Goal: Check status: Check status

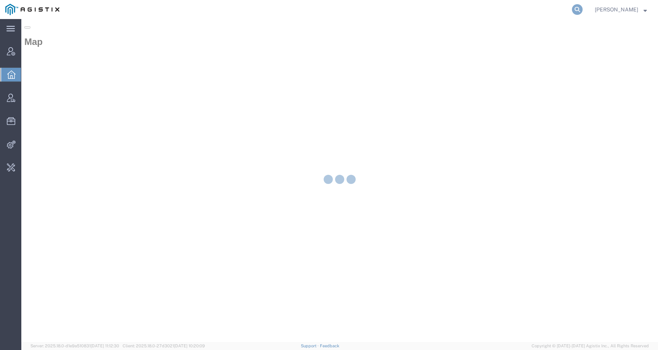
click at [583, 12] on icon at bounding box center [577, 9] width 11 height 11
click at [556, 11] on input "search" at bounding box center [456, 9] width 232 height 18
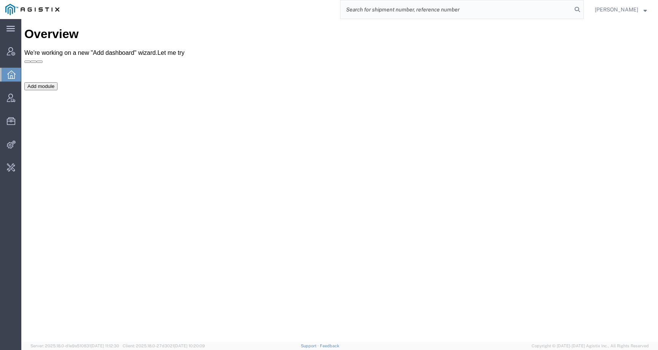
paste input "56743893"
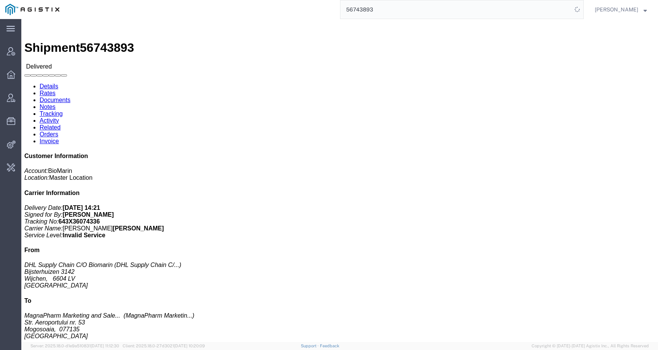
click at [556, 11] on input "56743893" at bounding box center [456, 9] width 232 height 18
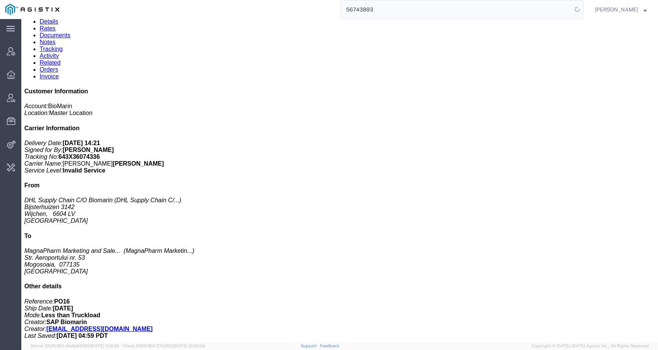
scroll to position [83, 0]
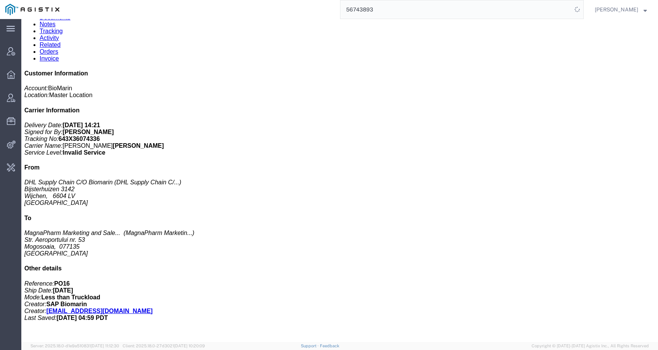
click h3 "VOX 10X0.56MG/VL 10X0.7ML/DWS BG RO HU"
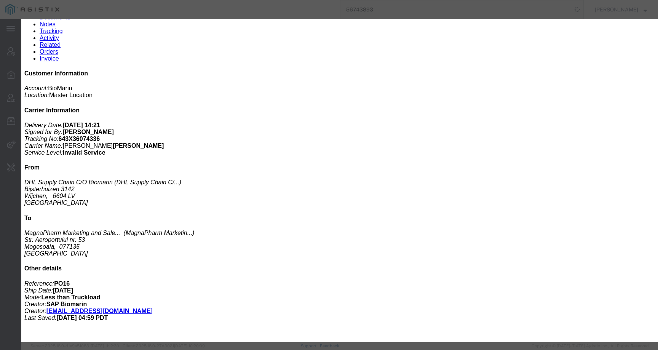
click icon "button"
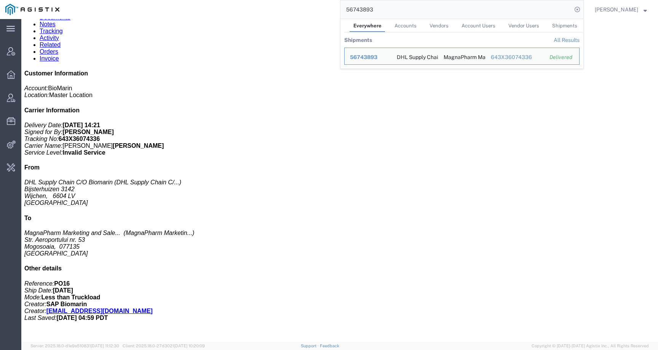
drag, startPoint x: 409, startPoint y: 9, endPoint x: 300, endPoint y: 9, distance: 108.5
click at [300, 9] on div "56743893 Everywhere Accounts Vendors Account Users Vendor Users Shipments Shipm…" at bounding box center [324, 9] width 519 height 19
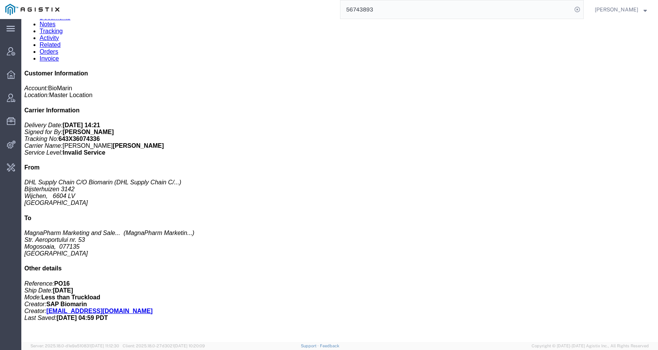
paste input "9653931"
type input "9653931"
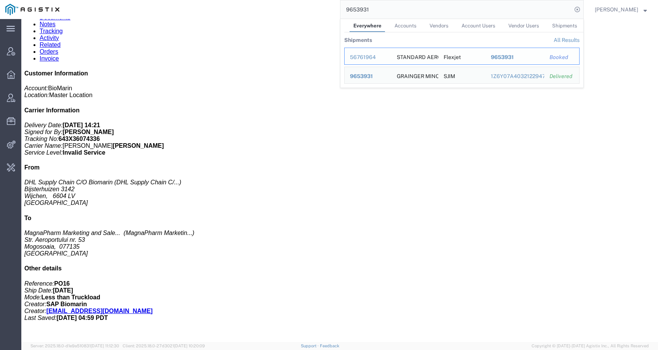
click at [368, 58] on div "56761964" at bounding box center [368, 57] width 36 height 8
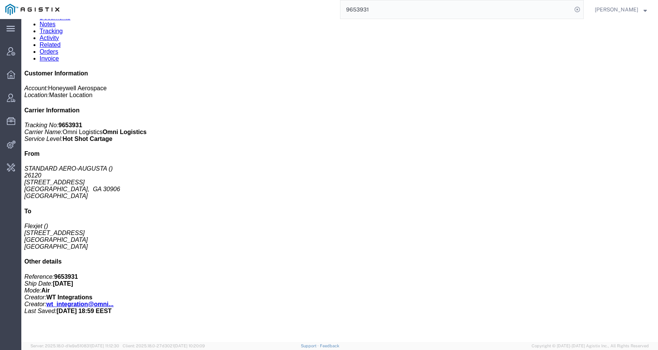
click link "Activity"
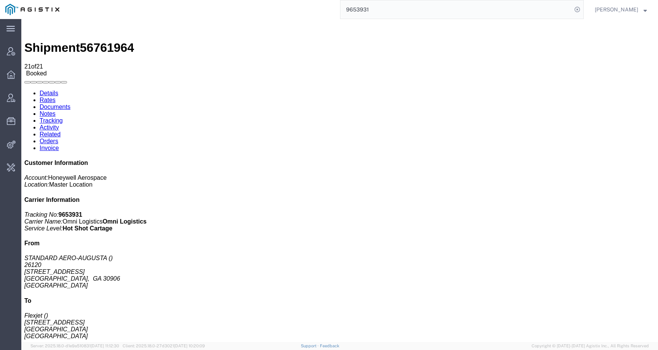
drag, startPoint x: 113, startPoint y: 238, endPoint x: 207, endPoint y: 240, distance: 93.3
copy td "214_AGISTIX_20250909155415542.edi"
click at [105, 41] on span "56761964" at bounding box center [107, 48] width 54 height 14
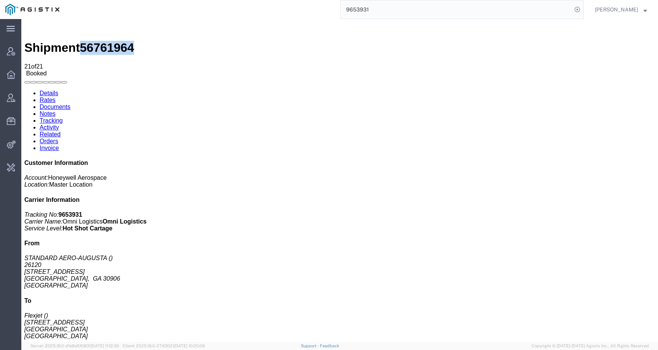
click at [105, 41] on span "56761964" at bounding box center [107, 48] width 54 height 14
copy span "56761964"
drag, startPoint x: 113, startPoint y: 239, endPoint x: 207, endPoint y: 240, distance: 94.4
copy td "214_AGISTIX_20250909155415542.edi"
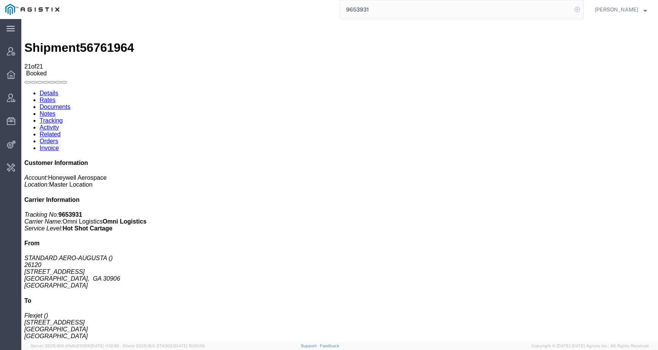
click at [583, 8] on icon at bounding box center [577, 9] width 11 height 11
click at [583, 9] on icon at bounding box center [577, 9] width 11 height 11
click at [565, 9] on input "search" at bounding box center [456, 9] width 232 height 18
paste input "56776511"
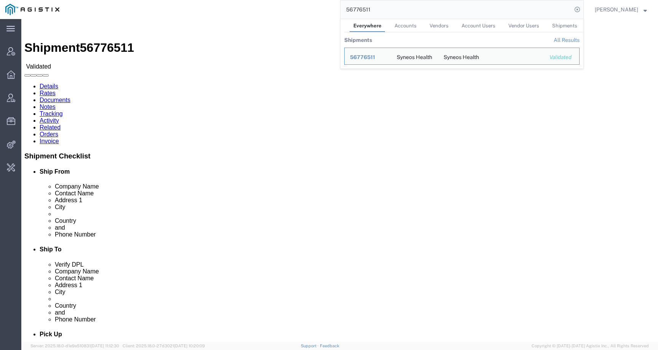
click div "Ship From Syneos Health (Aleksandar Stanojevic) Starine Novaka 23 Belgrade, 110…"
click at [388, 5] on input "56776511" at bounding box center [456, 9] width 232 height 18
drag, startPoint x: 388, startPoint y: 10, endPoint x: 323, endPoint y: 10, distance: 65.5
click at [323, 10] on div "56776511 Everywhere Accounts Vendors Account Users Vendor Users Shipments Shipm…" at bounding box center [324, 9] width 519 height 19
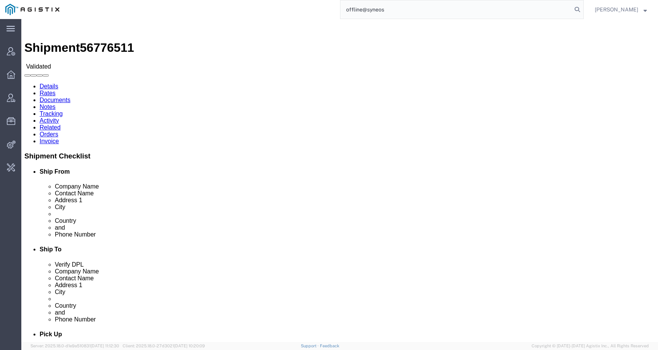
type input "offline@syneos"
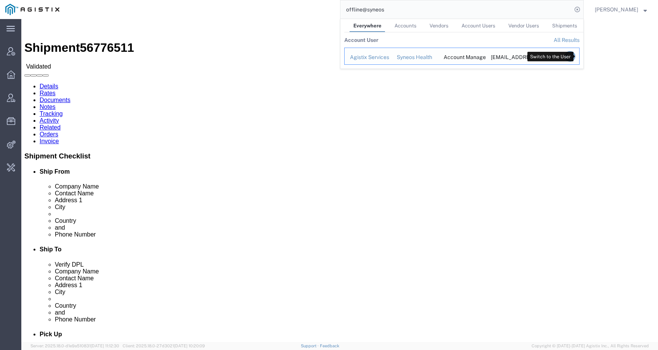
click at [575, 56] on icon "Search Results" at bounding box center [570, 56] width 11 height 11
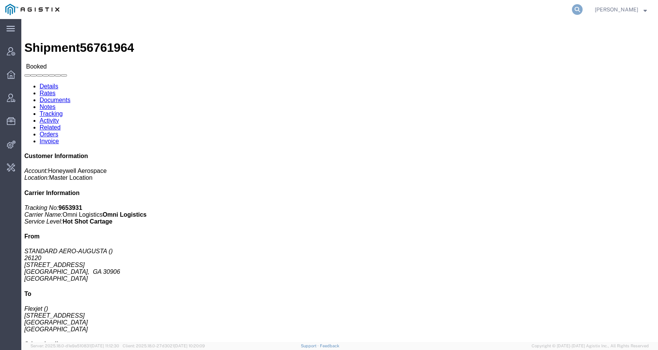
click at [583, 8] on icon at bounding box center [577, 9] width 11 height 11
click at [541, 11] on input "search" at bounding box center [456, 9] width 232 height 18
paste input "WALTERS WHOLESALE ELECTRIC"
type input "WALTERS WHOLESALE ELECTRIC"
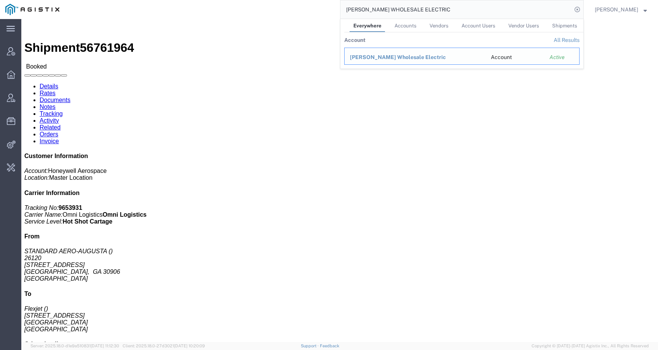
click at [376, 57] on span "Walters Wholesale Electric" at bounding box center [398, 57] width 96 height 6
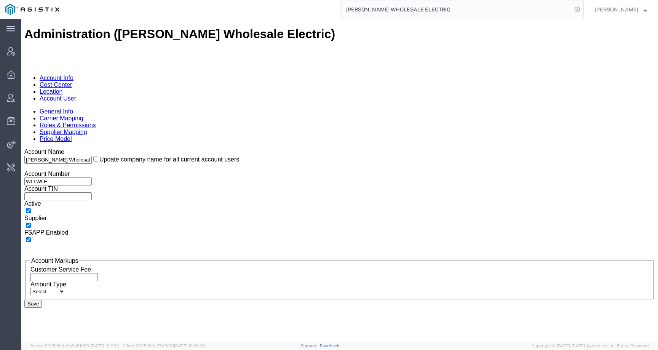
click at [63, 88] on link "Location" at bounding box center [51, 91] width 23 height 6
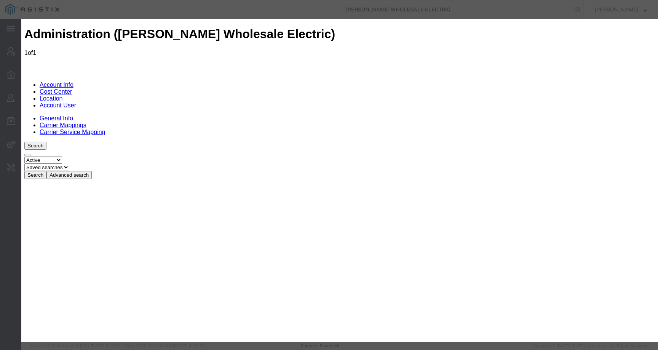
paste input "US ELECTRICAL SERVICES INC"
drag, startPoint x: 296, startPoint y: 81, endPoint x: 125, endPoint y: 88, distance: 171.5
paste input "WALTERS WHOLESALE ELECTRIC"
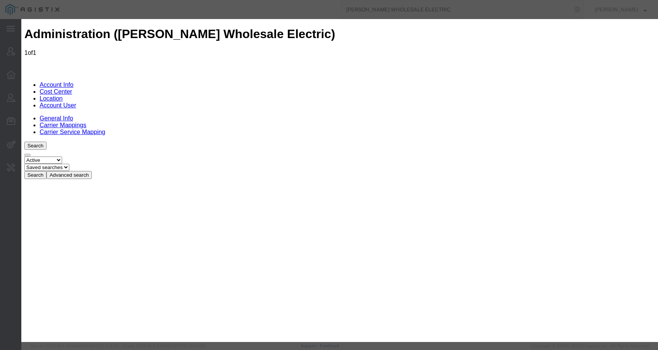
drag, startPoint x: 328, startPoint y: 84, endPoint x: 155, endPoint y: 83, distance: 173.3
paste input "text"
type input "WALTERS WHOLESALE ELECTRIC"
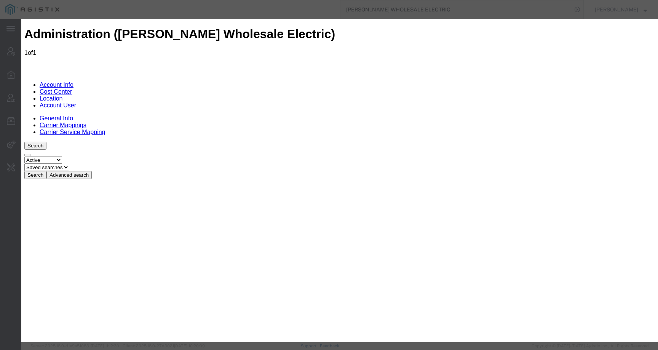
drag, startPoint x: 237, startPoint y: 139, endPoint x: 201, endPoint y: 138, distance: 35.8
paste input "1159971"
type input "1159971"
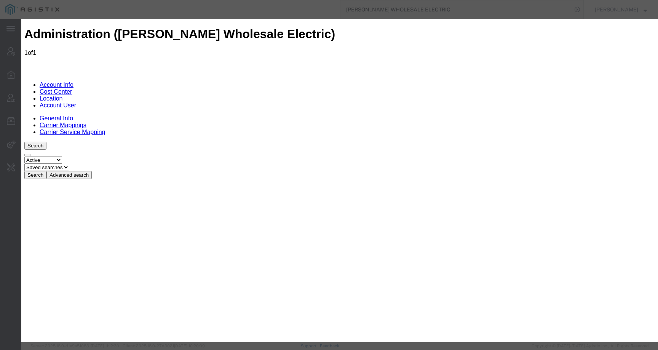
paste input "lisa.faris@walterswholesale.com"
type input "lisa.faris@walterswholesale.com"
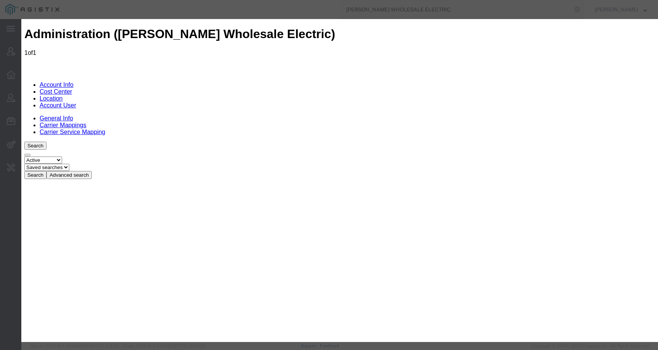
drag, startPoint x: 376, startPoint y: 42, endPoint x: 377, endPoint y: 32, distance: 10.3
drag, startPoint x: 234, startPoint y: 131, endPoint x: 187, endPoint y: 131, distance: 46.8
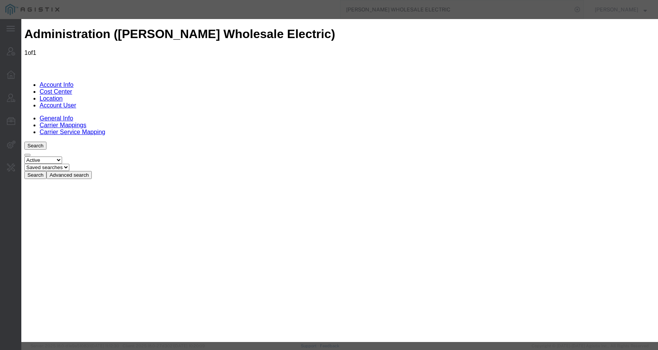
paste input "1159971"
type input "1159971"
drag, startPoint x: 233, startPoint y: 130, endPoint x: 169, endPoint y: 130, distance: 64.3
type input "Brea"
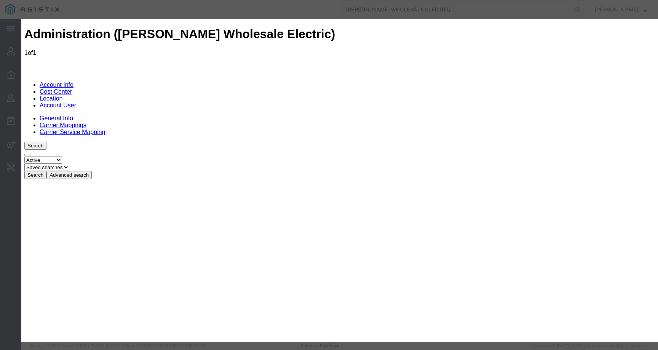
scroll to position [42, 0]
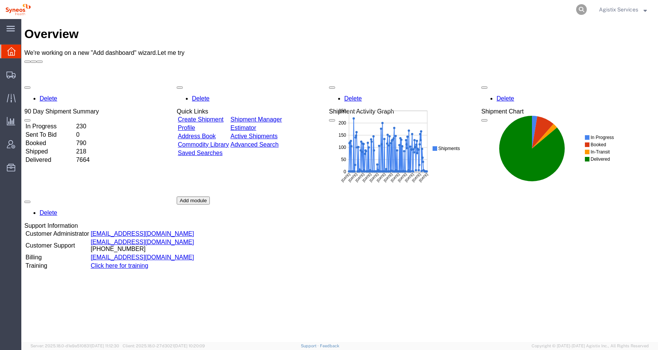
click at [576, 11] on icon at bounding box center [581, 9] width 11 height 11
click at [562, 11] on input "search" at bounding box center [461, 9] width 232 height 18
paste input "56776511"
type input "56776511"
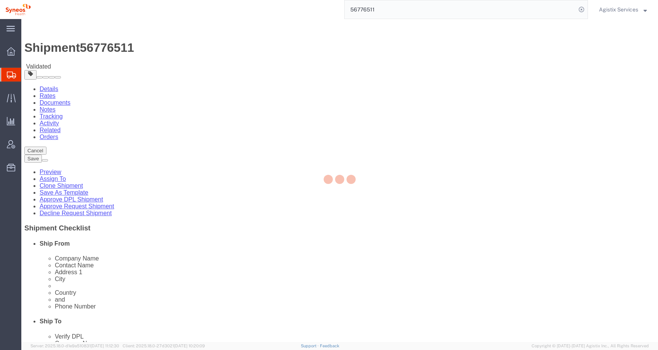
select select "63774"
select select
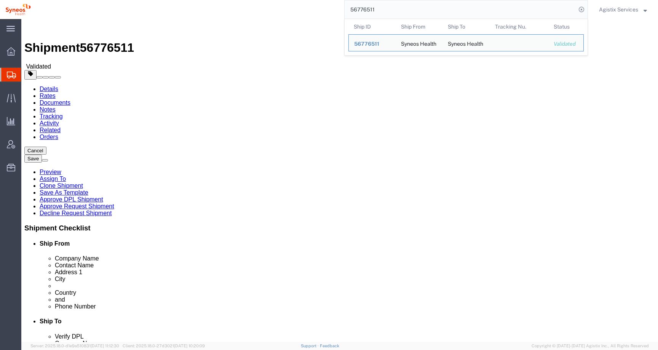
click ul "Details Rates Documents Notes Tracking Activity Related Orders"
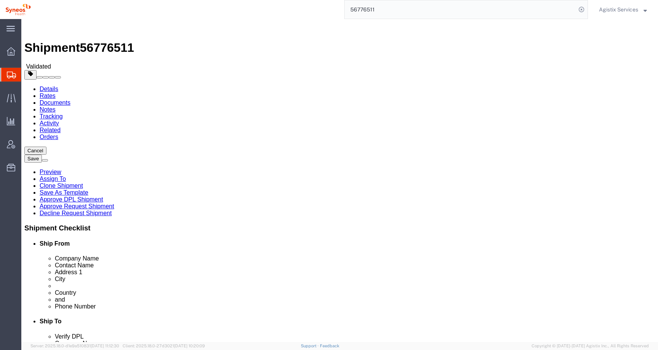
click link "Clone Shipment"
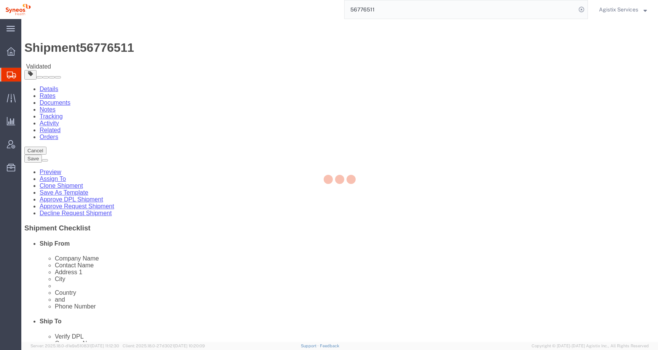
select select "63774"
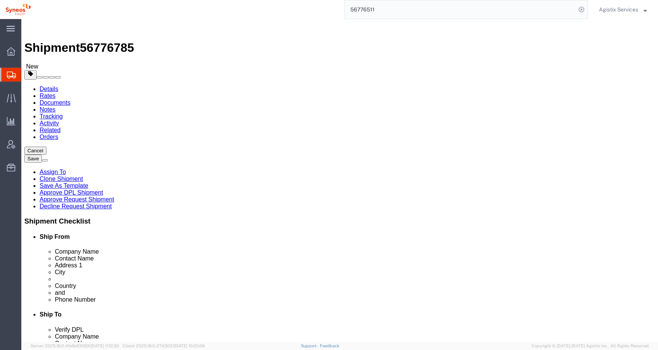
click input "checkbox"
checkbox input "false"
drag, startPoint x: 210, startPoint y: 271, endPoint x: 73, endPoint y: 271, distance: 136.7
click div "Email aleksandar.stanojevic@syneoshealth.com"
drag, startPoint x: 136, startPoint y: 258, endPoint x: 49, endPoint y: 257, distance: 86.4
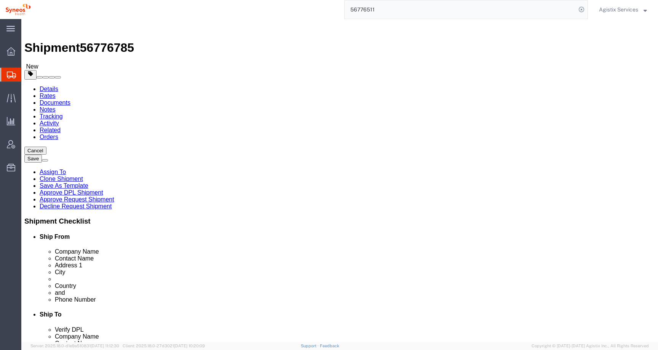
click div "Phone Number 0600887550"
click input "text"
type input "555-5554-5555"
drag, startPoint x: 383, startPoint y: 259, endPoint x: 293, endPoint y: 259, distance: 89.9
click div "Phone Number +40742141895"
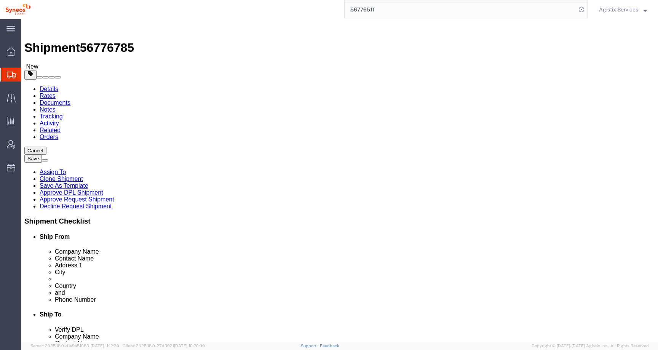
click input "text"
type input "555-5554-5555"
drag, startPoint x: 157, startPoint y: 158, endPoint x: 49, endPoint y: 158, distance: 108.1
click div "Contact Name Aleksandar Stanojevic"
drag, startPoint x: 125, startPoint y: 156, endPoint x: 70, endPoint y: 156, distance: 55.2
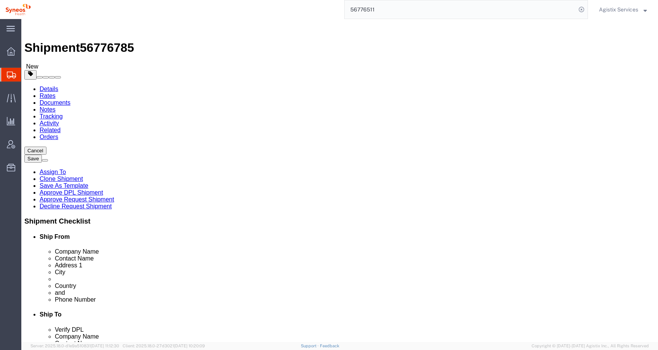
click div "Contact Name KATE TEST"
type input "KATE TEST"
drag, startPoint x: 399, startPoint y: 157, endPoint x: 287, endPoint y: 155, distance: 112.0
click div "Contact Name Alexandra-Mihaela Uglai"
paste input "KATE TEST"
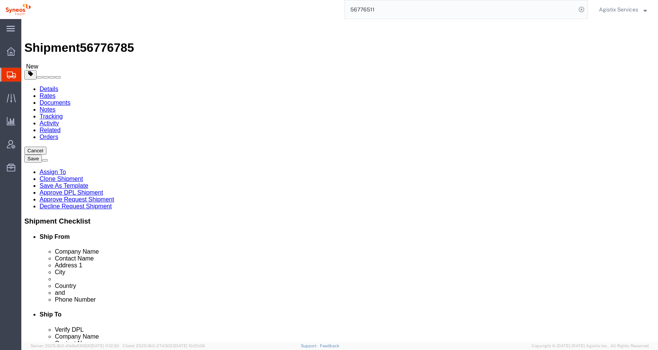
type input "[PERSON_NAME] TEST"
click icon
click select "Select Bale(s) Basket(s) Bolt(s) Bottle(s) Buckets Bulk Bundle(s) Can(s) Cardbo…"
select select "YRPK"
click select "Select Bale(s) Basket(s) Bolt(s) Bottle(s) Buckets Bulk Bundle(s) Can(s) Cardbo…"
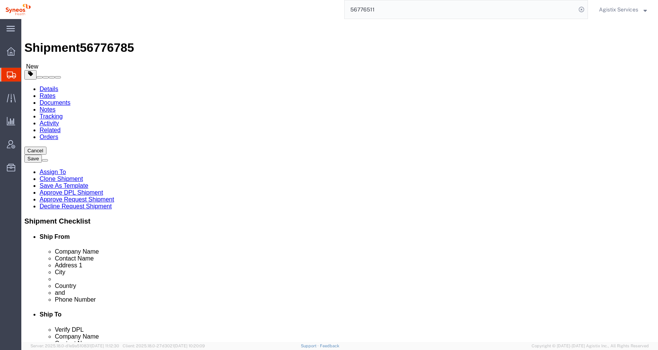
click button "Rate Shipment"
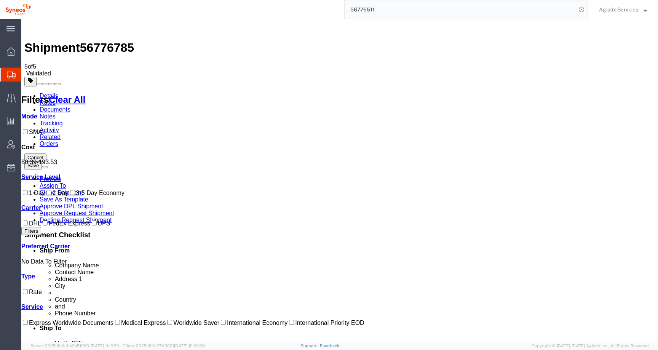
drag, startPoint x: 365, startPoint y: 93, endPoint x: 390, endPoint y: 90, distance: 24.9
drag, startPoint x: 270, startPoint y: 91, endPoint x: 240, endPoint y: 91, distance: 29.3
drag, startPoint x: 286, startPoint y: 93, endPoint x: 271, endPoint y: 93, distance: 14.8
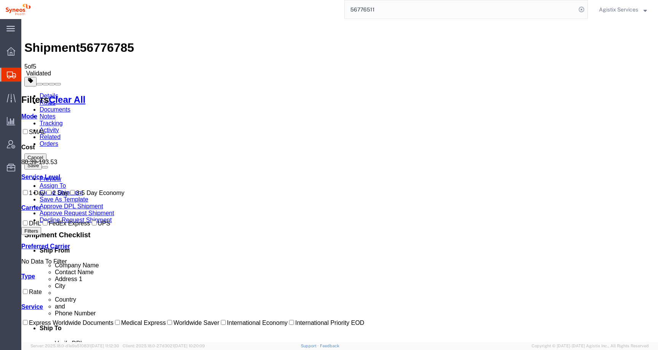
drag, startPoint x: 350, startPoint y: 93, endPoint x: 323, endPoint y: 92, distance: 26.7
click at [608, 9] on span "Agistix Services" at bounding box center [618, 9] width 39 height 8
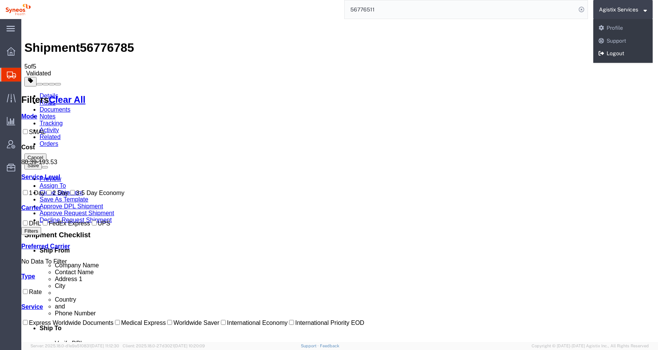
click at [604, 55] on link "Logout" at bounding box center [622, 53] width 59 height 13
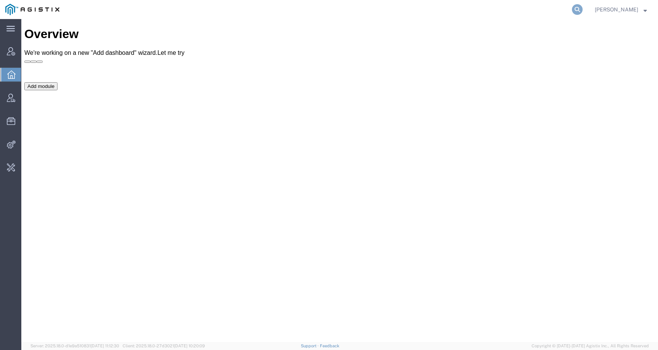
click at [583, 13] on icon at bounding box center [577, 9] width 11 height 11
click at [568, 13] on input "search" at bounding box center [456, 9] width 232 height 18
paste input "56776511"
type input "56776511"
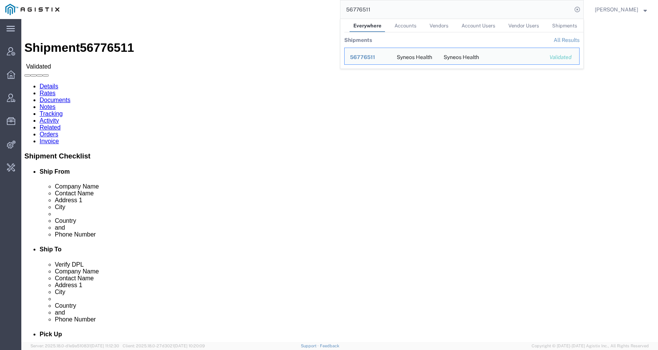
click div "Leg 1 -"
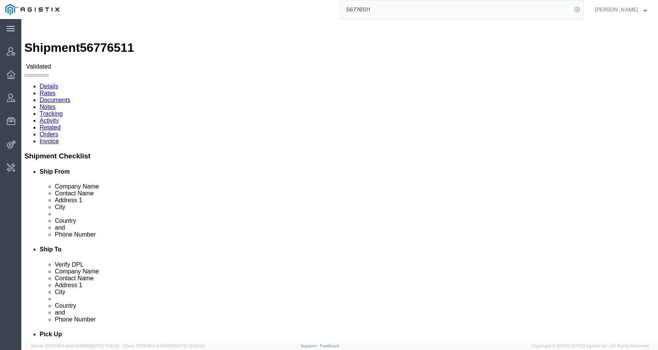
click link "Activity"
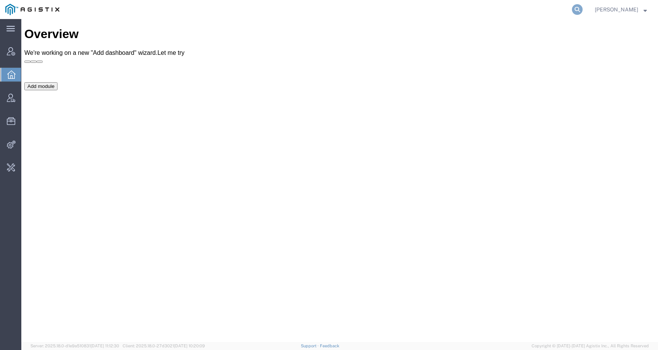
click at [583, 9] on icon at bounding box center [577, 9] width 11 height 11
click at [557, 9] on input "search" at bounding box center [456, 9] width 232 height 18
paste input "56776511"
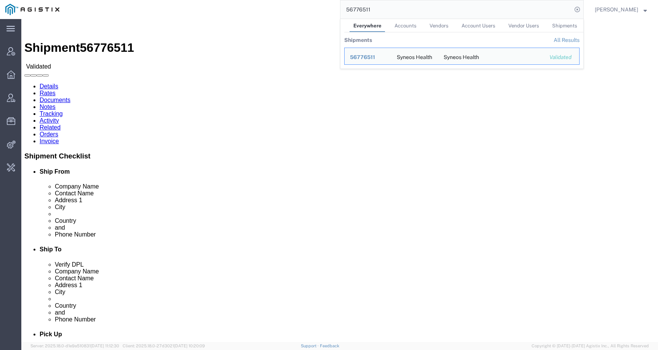
click link "Rates"
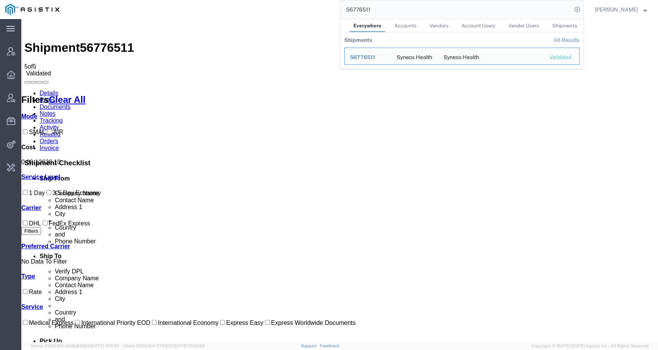
drag, startPoint x: 387, startPoint y: 8, endPoint x: 326, endPoint y: 6, distance: 60.6
click at [326, 6] on div "56776511 Everywhere Accounts Vendors Account Users Vendor Users Shipments Shipm…" at bounding box center [324, 9] width 519 height 19
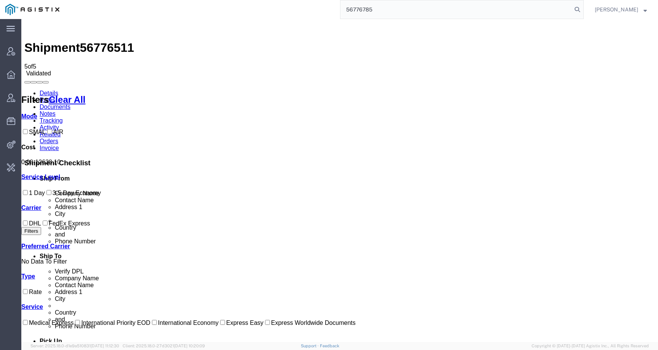
type input "56776785"
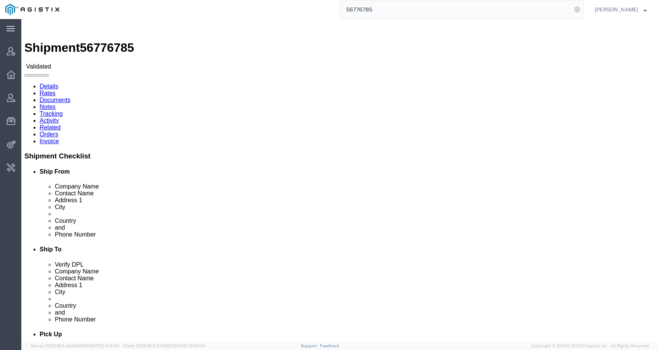
click link "Rates"
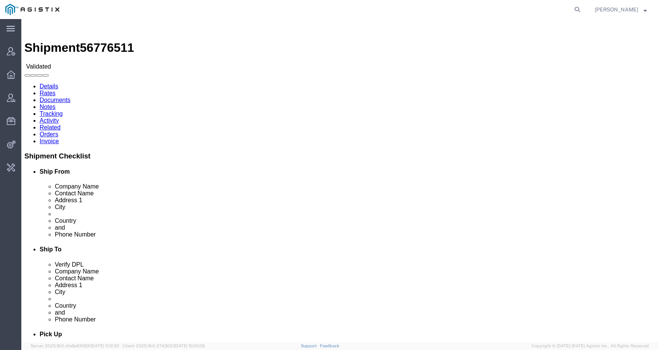
click link "Activity"
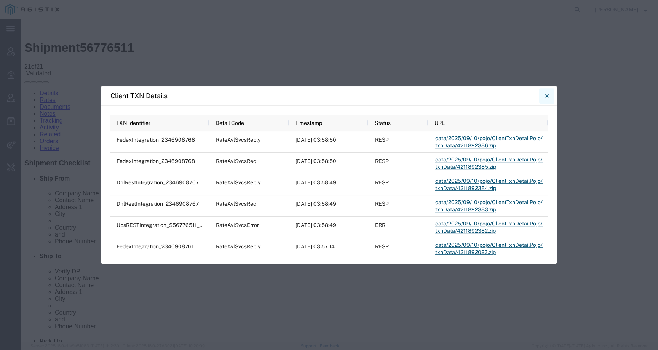
drag, startPoint x: 546, startPoint y: 98, endPoint x: 169, endPoint y: 47, distance: 380.0
click at [546, 98] on icon "Close" at bounding box center [546, 95] width 3 height 9
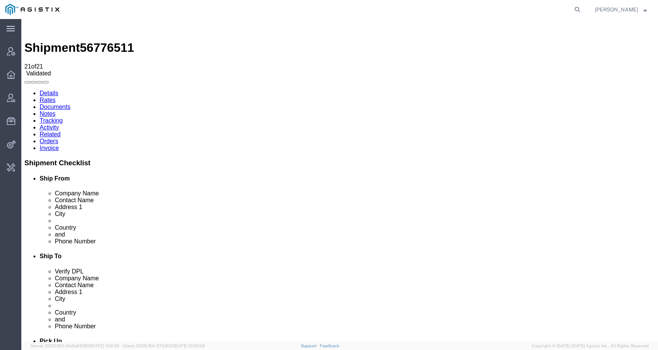
click at [97, 41] on span "56776511" at bounding box center [107, 48] width 54 height 14
copy span "56776511"
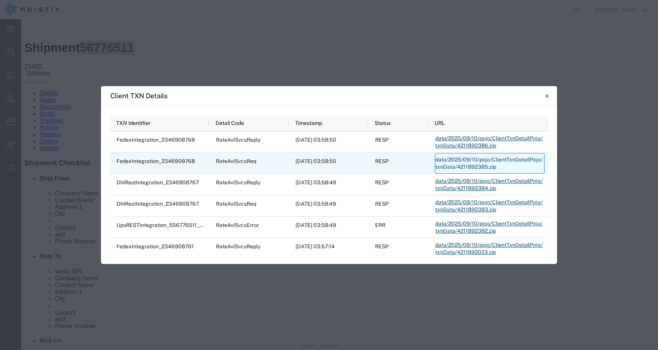
click at [459, 166] on link "data/2025/09/10/pojo/ClientTxnDetailPojo/txnData/4211892385.zip" at bounding box center [490, 163] width 110 height 21
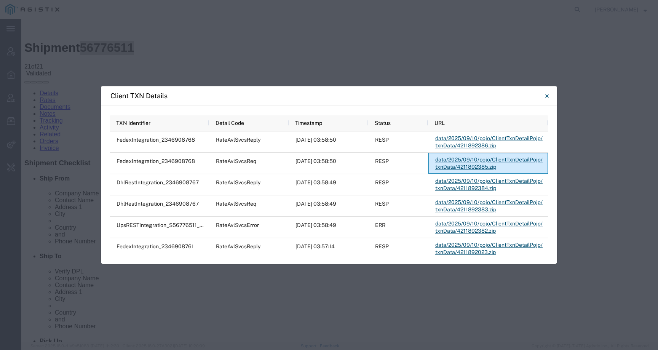
click at [540, 6] on div "Client TXN Details Press SPACE to select this row TXN Identifier Detail Code Ti…" at bounding box center [329, 175] width 658 height 350
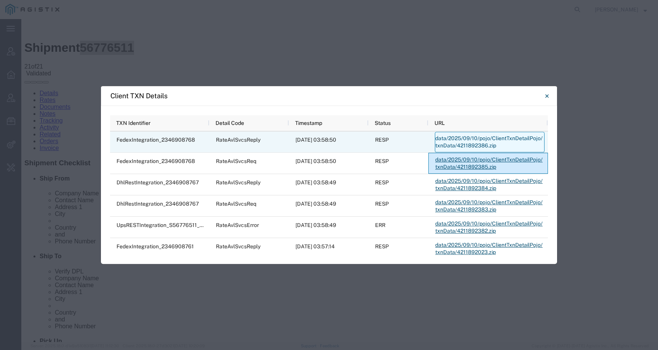
click at [437, 139] on link "data/2025/09/10/pojo/ClientTxnDetailPojo/txnData/4211892386.zip" at bounding box center [490, 142] width 110 height 21
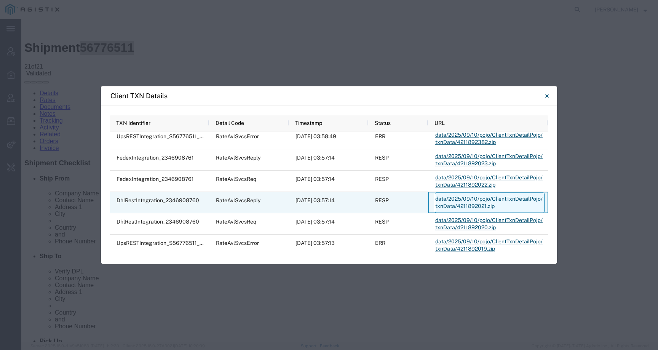
click at [461, 198] on link "data/2025/09/10/pojo/ClientTxnDetailPojo/txnData/4211892021.zip" at bounding box center [490, 202] width 110 height 21
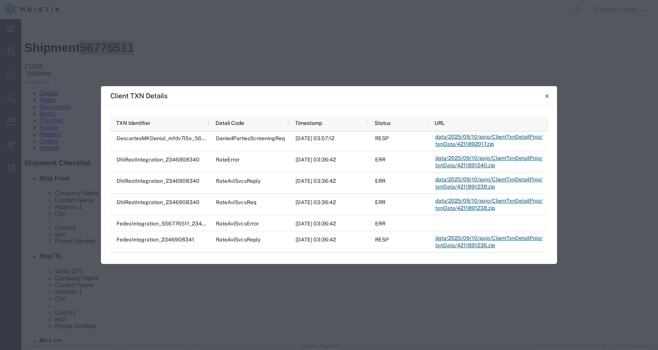
scroll to position [238, 0]
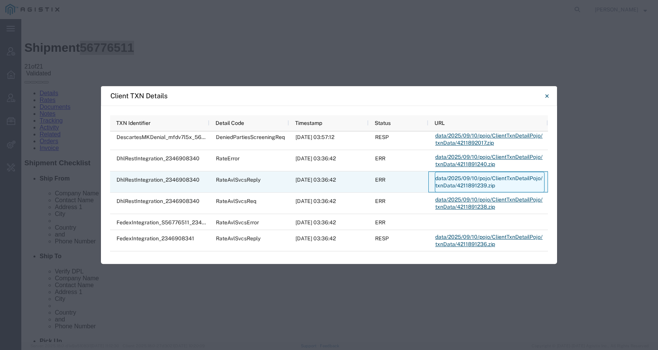
click at [458, 182] on link "data/2025/09/10/pojo/ClientTxnDetailPojo/txnData/4211891239.zip" at bounding box center [490, 182] width 110 height 21
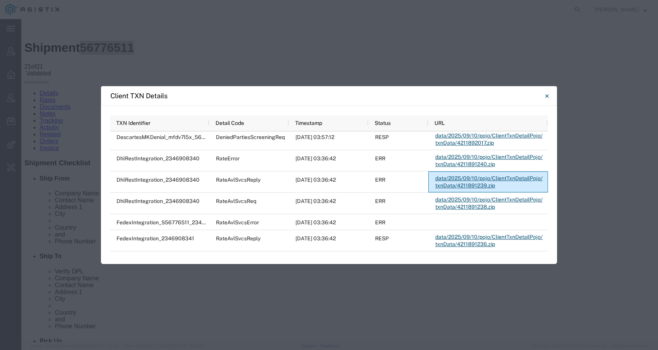
click at [477, 16] on div "Client TXN Details Press SPACE to select this row. TXN Identifier Detail Code T…" at bounding box center [329, 175] width 658 height 350
click at [548, 97] on icon "Close" at bounding box center [546, 95] width 3 height 3
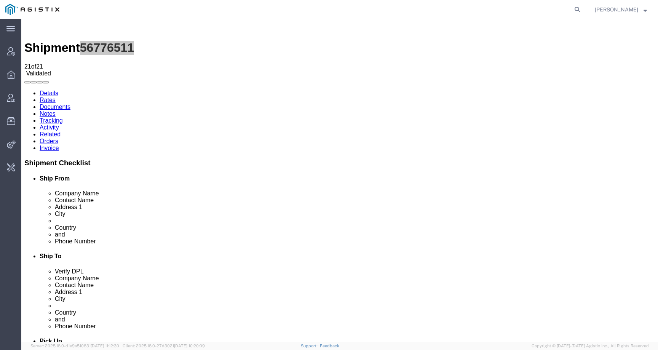
scroll to position [128, 0]
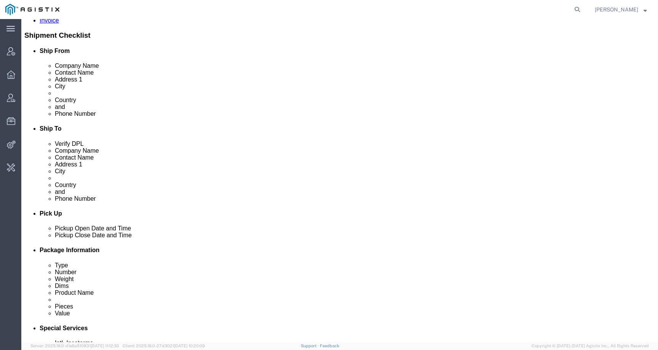
copy td "56776785"
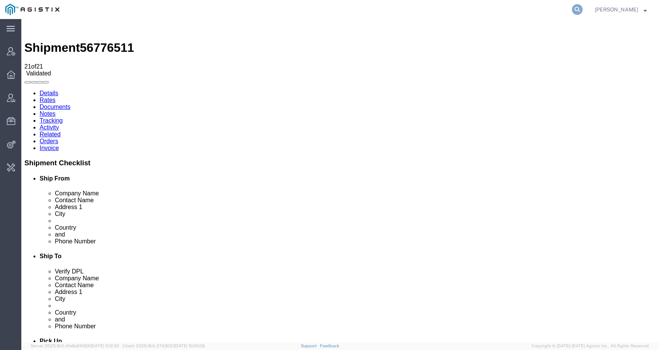
click at [583, 7] on icon at bounding box center [577, 9] width 11 height 11
click at [568, 7] on input "search" at bounding box center [456, 9] width 232 height 18
paste input "56776785"
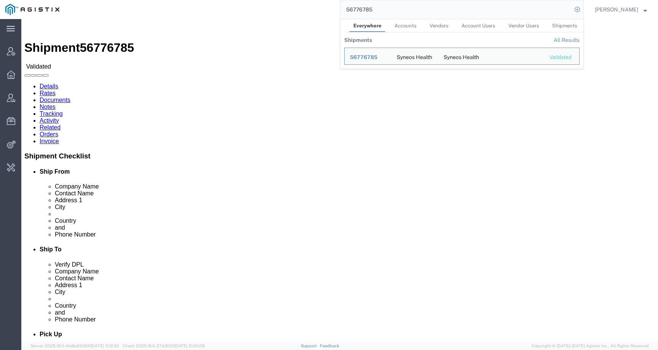
click div "Leg 1 -"
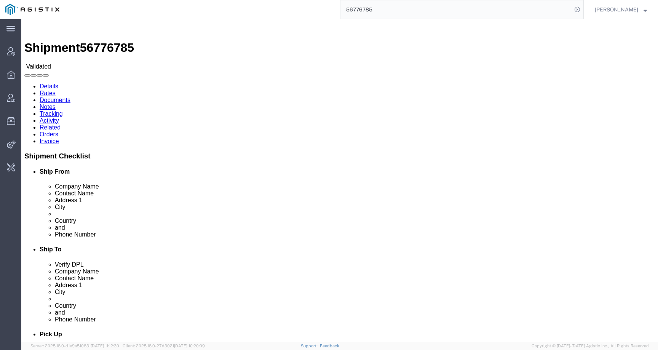
click link "Activity"
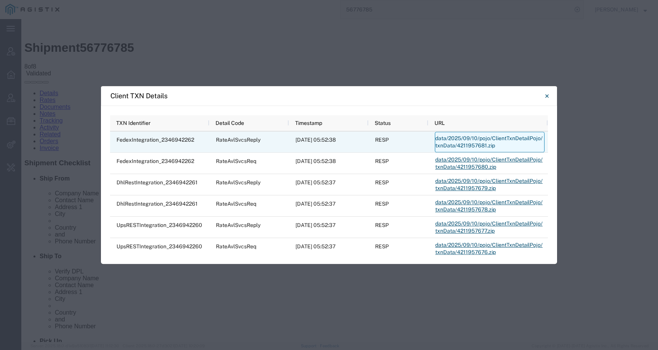
click at [481, 137] on link "data/2025/09/10/pojo/ClientTxnDetailPojo/txnData/4211957681.zip" at bounding box center [490, 142] width 110 height 21
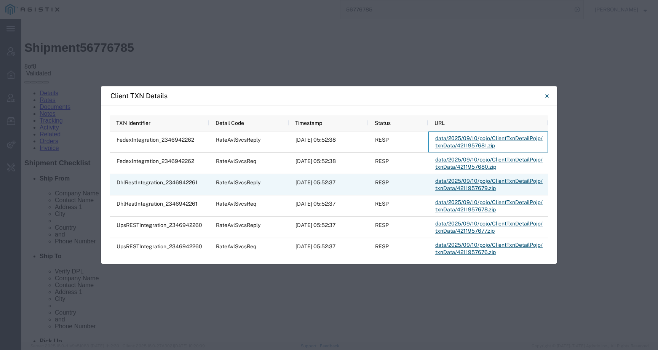
scroll to position [11, 0]
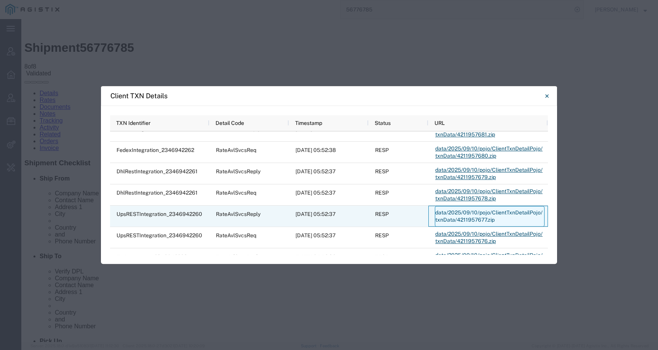
click at [459, 214] on link "data/2025/09/10/pojo/ClientTxnDetailPojo/txnData/4211957677.zip" at bounding box center [490, 216] width 110 height 21
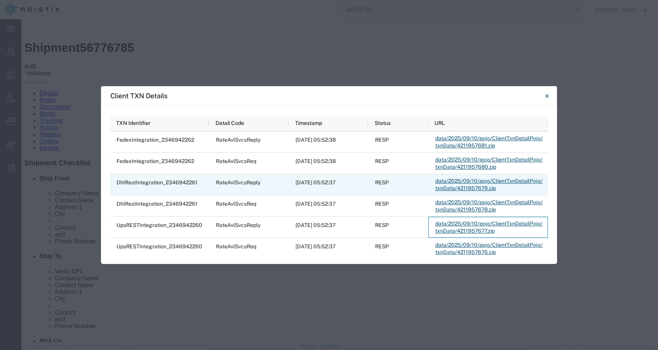
scroll to position [1, 0]
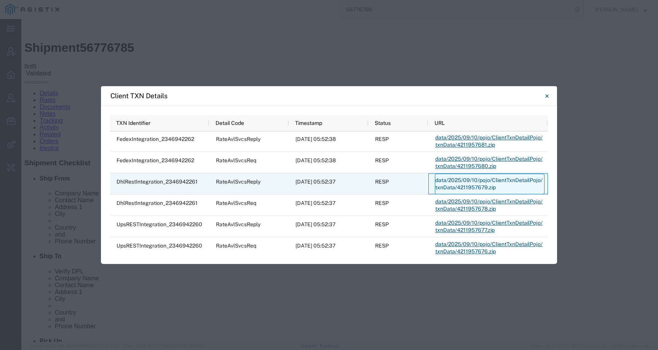
click at [476, 185] on link "data/2025/09/10/pojo/ClientTxnDetailPojo/txnData/4211957679.zip" at bounding box center [490, 184] width 110 height 21
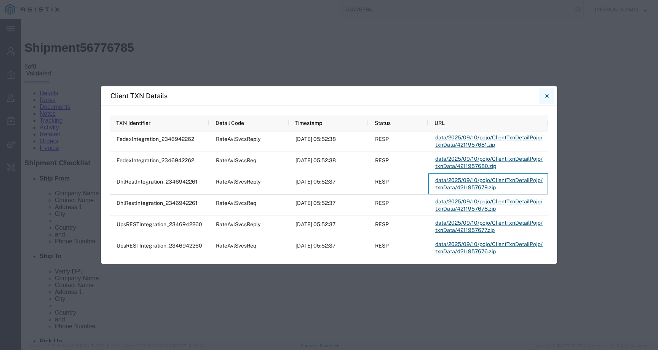
click at [547, 96] on icon "Close" at bounding box center [546, 95] width 3 height 9
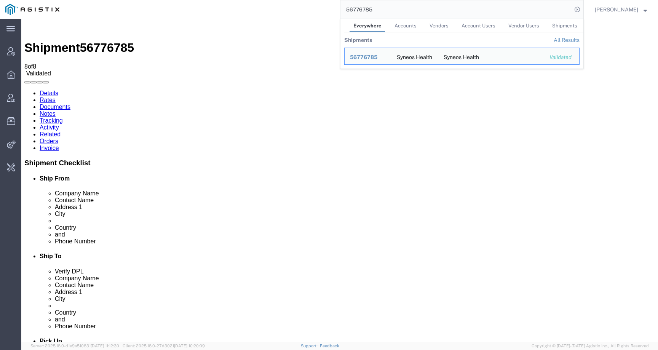
drag, startPoint x: 391, startPoint y: 10, endPoint x: 315, endPoint y: 6, distance: 76.7
click at [315, 6] on div "56776785 Everywhere Accounts Vendors Account Users Vendor Users Shipments Shipm…" at bounding box center [324, 9] width 519 height 19
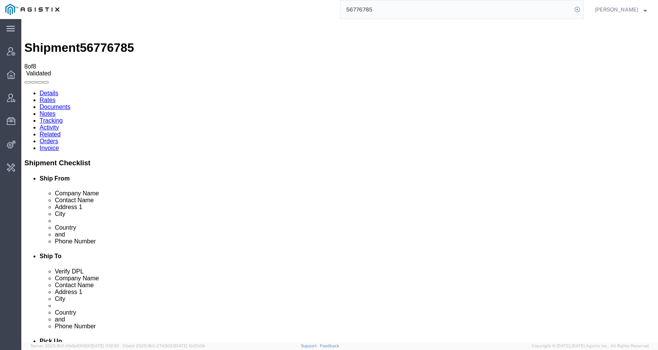
paste input "511"
type input "56776511"
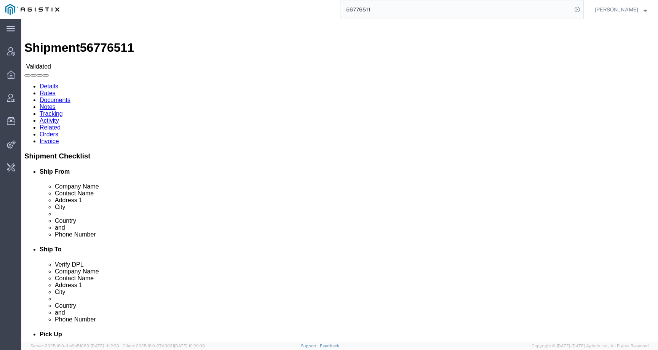
click link "Rates"
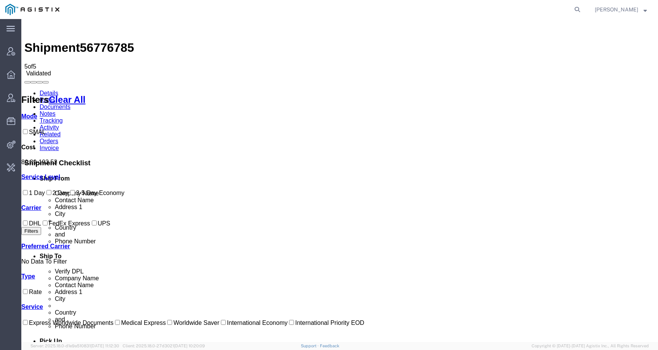
click at [103, 41] on span "56776785" at bounding box center [107, 48] width 54 height 14
copy span "56776785"
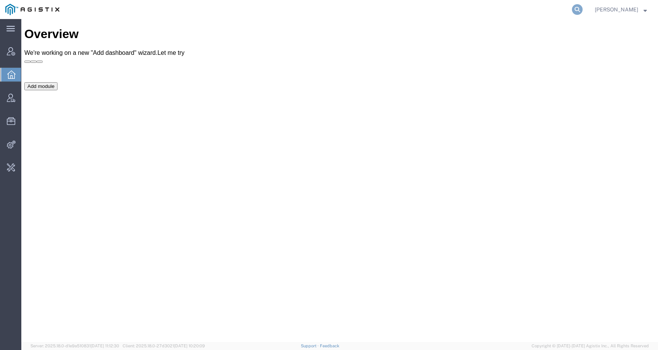
click at [583, 5] on icon at bounding box center [577, 9] width 11 height 11
click at [566, 11] on input "search" at bounding box center [456, 9] width 232 height 18
paste input "56760624"
type input "56760624"
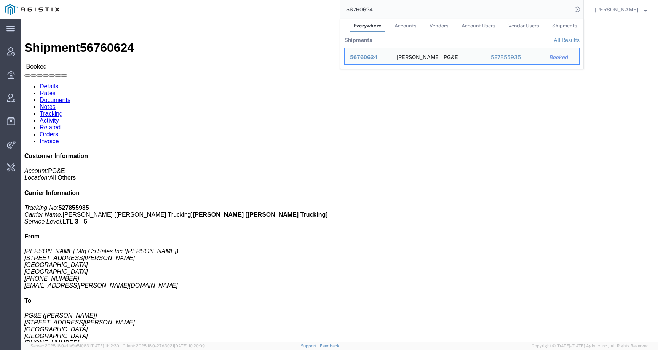
click div "Ship From [PERSON_NAME] Mfg Co Sales Inc ([PERSON_NAME]) [STREET_ADDRESS][PERSO…"
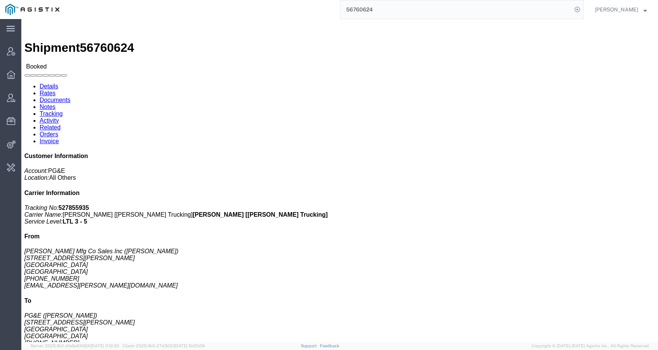
click link "Tracking"
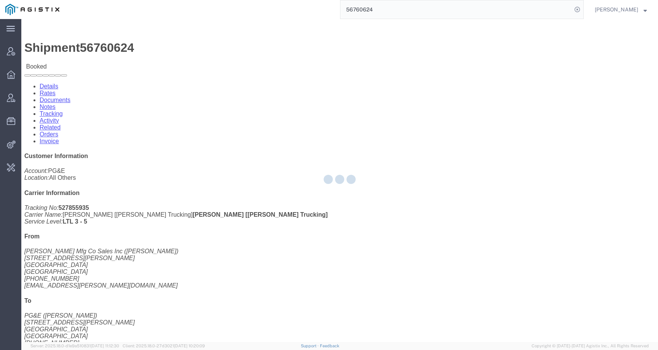
click at [195, 49] on div at bounding box center [339, 180] width 637 height 323
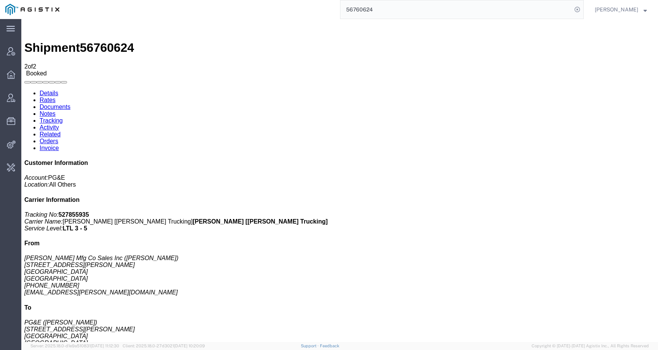
click at [59, 124] on link "Activity" at bounding box center [49, 127] width 19 height 6
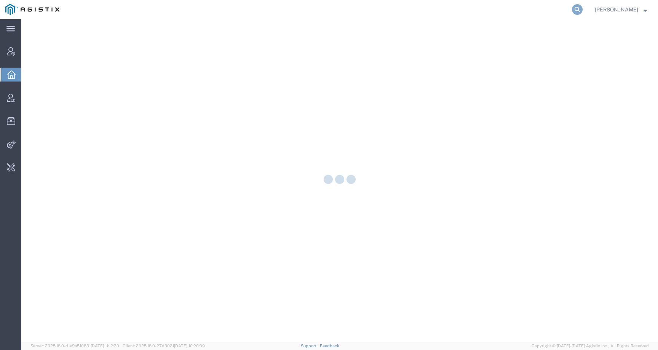
click at [583, 8] on icon at bounding box center [577, 9] width 11 height 11
click at [551, 13] on input "search" at bounding box center [456, 9] width 232 height 18
click at [548, 10] on input "search" at bounding box center [456, 9] width 232 height 18
paste input "56732725"
type input "56732725"
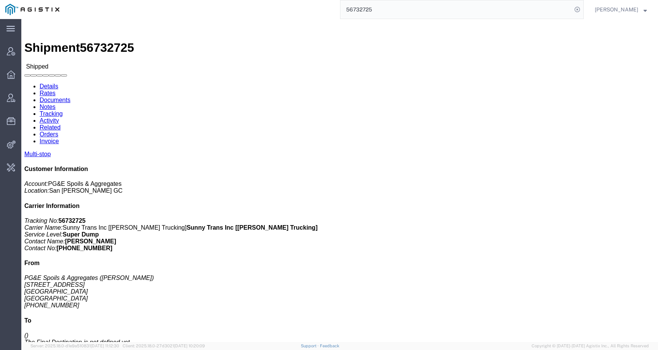
click link "Tracking"
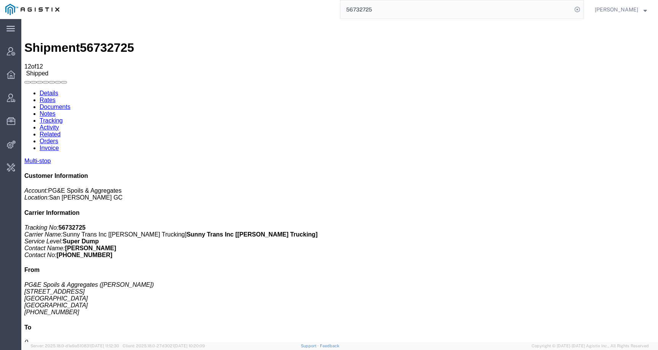
click at [373, 8] on input "56732725" at bounding box center [456, 9] width 232 height 18
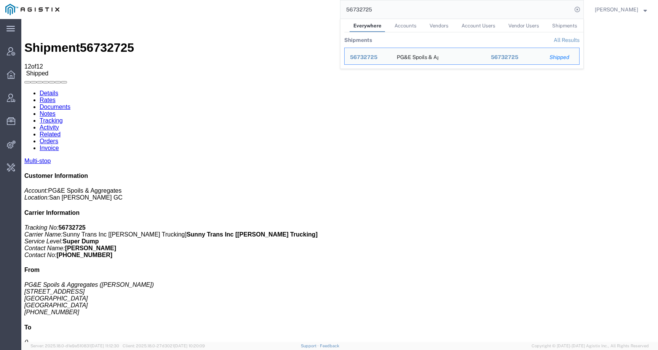
click at [59, 124] on link "Activity" at bounding box center [49, 127] width 19 height 6
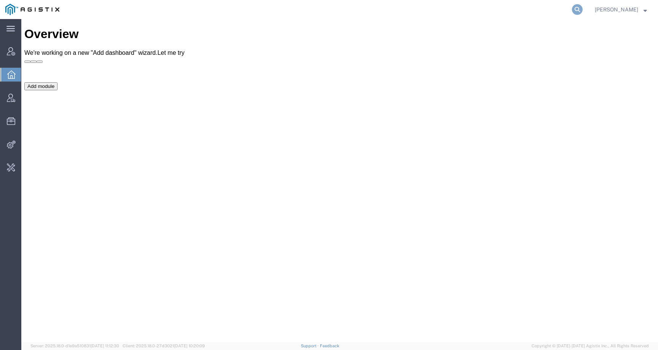
click at [583, 6] on icon at bounding box center [577, 9] width 11 height 11
click at [553, 8] on input "search" at bounding box center [456, 9] width 232 height 18
paste input "[EMAIL_ADDRESS][DOMAIN_NAME]"
type input "[EMAIL_ADDRESS][DOMAIN_NAME]"
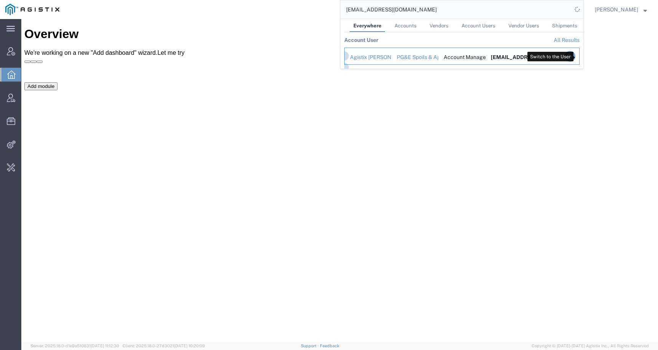
click at [575, 56] on icon "Search Results" at bounding box center [570, 56] width 11 height 11
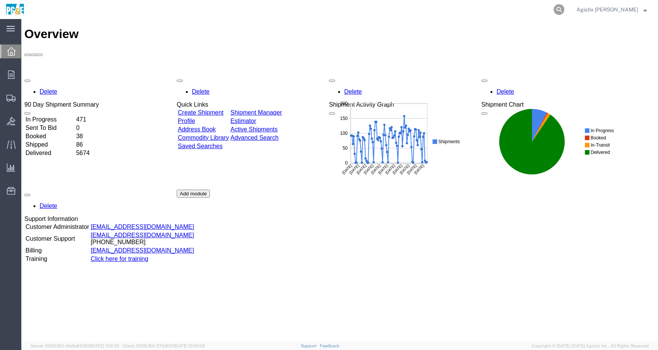
click at [564, 8] on icon at bounding box center [559, 9] width 11 height 11
click at [553, 8] on input "search" at bounding box center [438, 9] width 232 height 18
paste input "56732725"
type input "56732725"
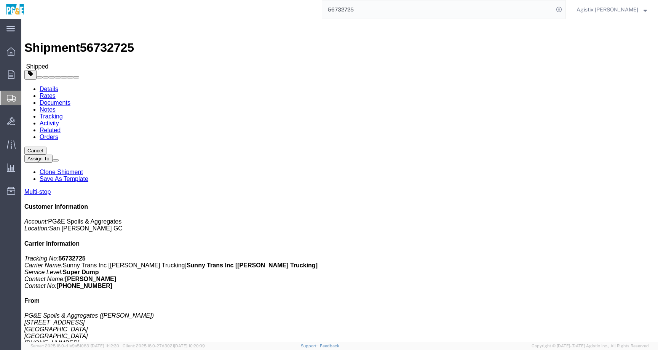
click link "Tracking"
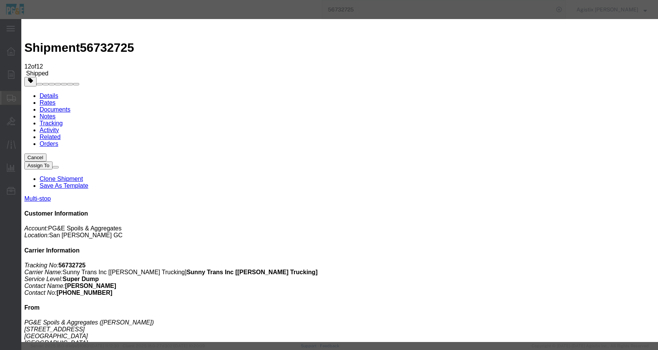
drag, startPoint x: 313, startPoint y: 37, endPoint x: 318, endPoint y: 16, distance: 20.7
type input "09/08/2025"
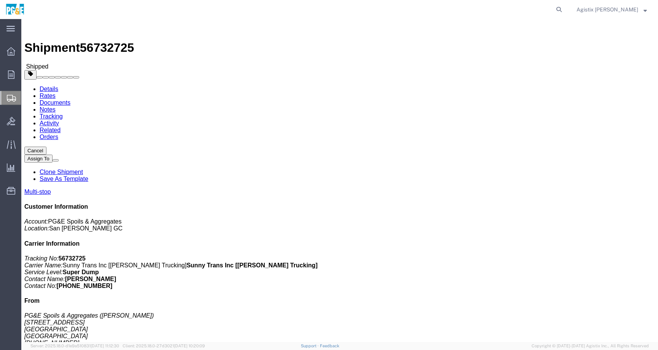
click link "Tracking"
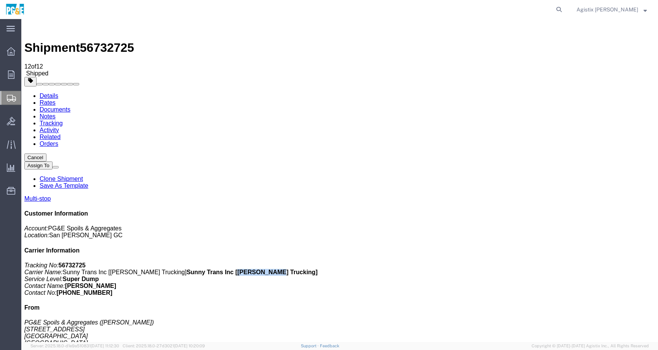
drag, startPoint x: 594, startPoint y: 133, endPoint x: 627, endPoint y: 133, distance: 32.7
click at [318, 269] on b "Sunny Trans Inc [Bray Trucking]" at bounding box center [252, 272] width 131 height 6
drag, startPoint x: 635, startPoint y: 136, endPoint x: 551, endPoint y: 136, distance: 83.8
click at [551, 262] on p "Tracking No: 56732725 Carrier Name: Sunny Trans Inc [Bray Trucking] Sunny Trans…" at bounding box center [339, 279] width 631 height 34
copy b "Sunny Trans Inc [Bray Trucking]"
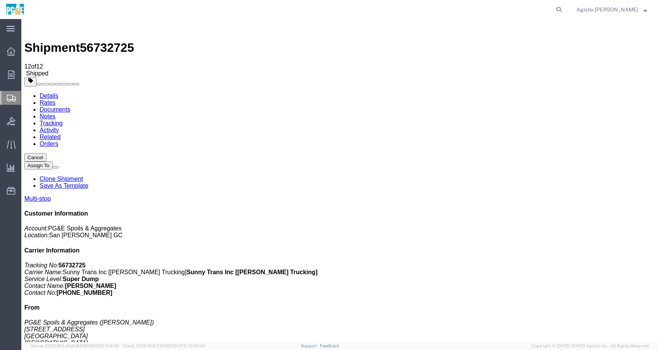
click at [101, 41] on span "56732725" at bounding box center [107, 48] width 54 height 14
copy span "56732725"
click at [110, 41] on span "56732725" at bounding box center [107, 48] width 54 height 14
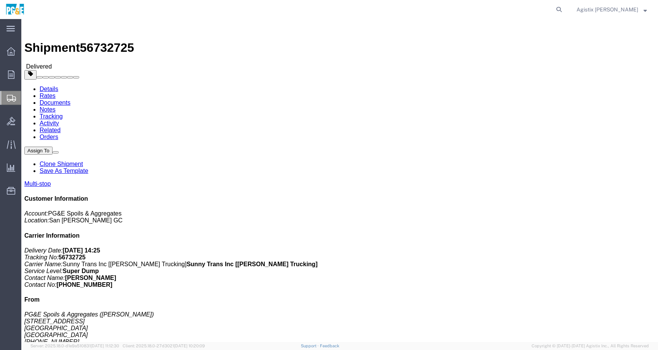
click at [633, 11] on span "Agistix [PERSON_NAME]" at bounding box center [607, 9] width 62 height 8
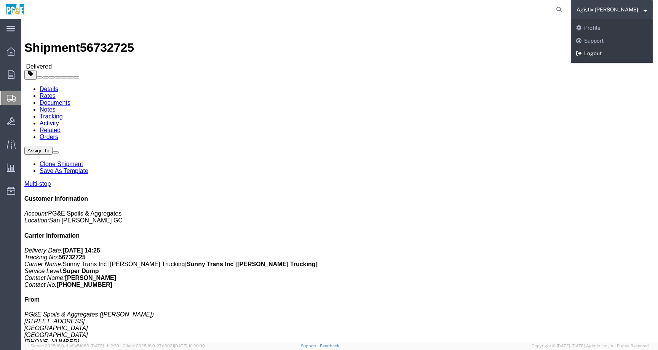
click at [609, 51] on link "Logout" at bounding box center [612, 53] width 82 height 13
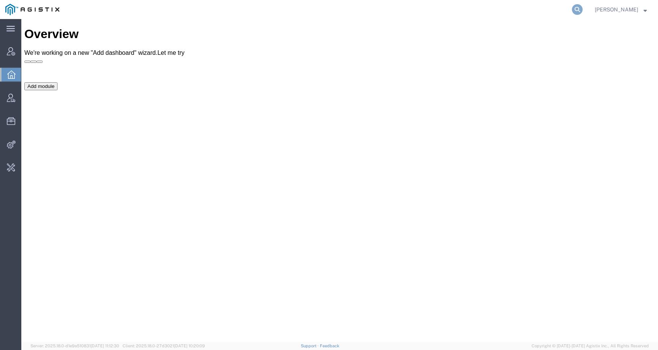
click at [583, 5] on icon at bounding box center [577, 9] width 11 height 11
click at [560, 10] on input "search" at bounding box center [456, 9] width 232 height 18
paste input "56761964"
type input "56761964"
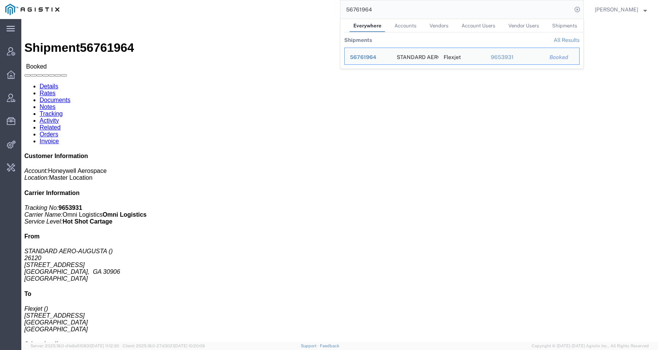
click div "Leg 1 - Air Departure Port: USAGS Arrival Port: USCLE"
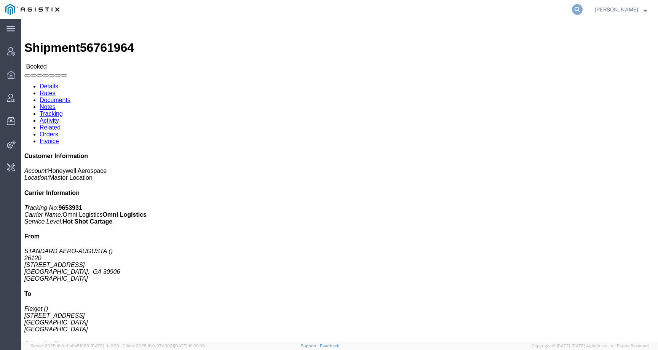
click at [583, 8] on icon at bounding box center [577, 9] width 11 height 11
click at [558, 11] on input "search" at bounding box center [456, 9] width 232 height 18
paste input "9652047"
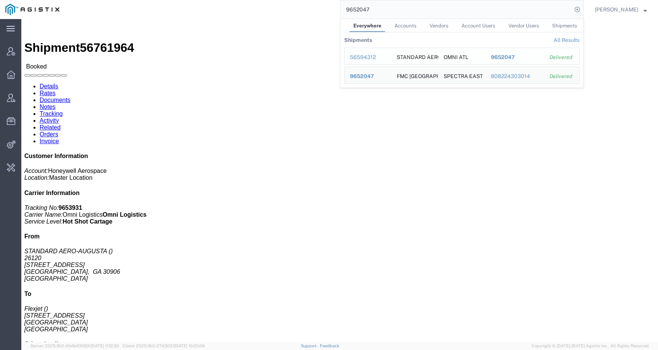
click at [372, 55] on div "56594312" at bounding box center [368, 57] width 36 height 8
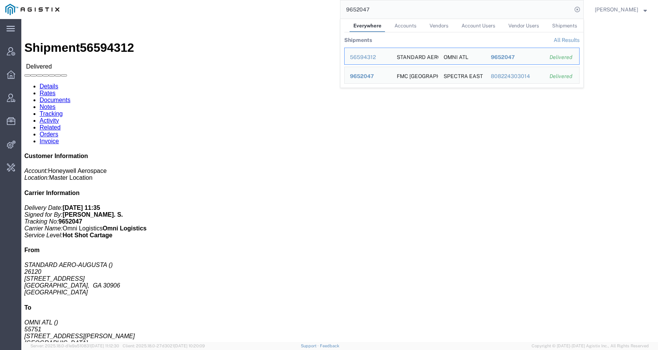
drag, startPoint x: 431, startPoint y: 6, endPoint x: 406, endPoint y: 9, distance: 25.7
click at [406, 9] on input "9652047" at bounding box center [456, 9] width 232 height 18
click div "Leg 1 - Air Departure Port: [GEOGRAPHIC_DATA] Arrival Port: USATL"
drag, startPoint x: 404, startPoint y: 13, endPoint x: 328, endPoint y: 13, distance: 75.8
click at [328, 13] on div "103269 Everywhere Accounts Vendors Account Users Vendor Users Shipments Shipmen…" at bounding box center [324, 9] width 519 height 19
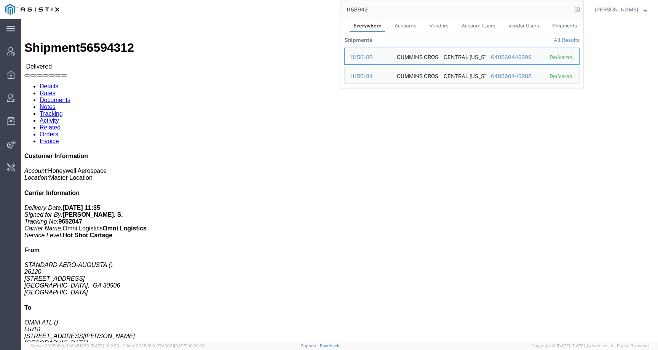
click at [414, 28] on span "Accounts" at bounding box center [405, 26] width 22 height 6
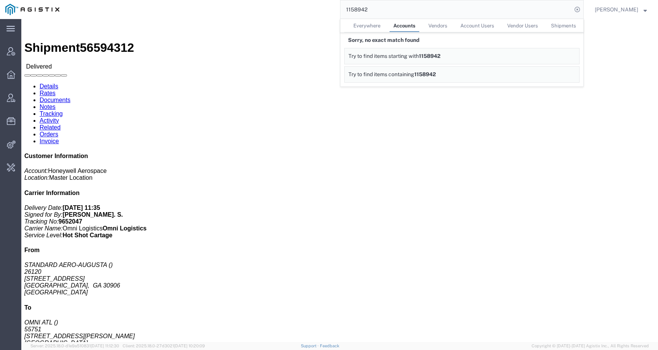
drag, startPoint x: 384, startPoint y: 10, endPoint x: 291, endPoint y: 8, distance: 92.6
click at [291, 8] on div "1158942 Everywhere Accounts Vendors Account Users Vendor Users Shipments Sorry,…" at bounding box center [324, 9] width 519 height 19
click at [379, 13] on input "403 Amarrilo PGW" at bounding box center [456, 9] width 232 height 18
click at [380, 10] on input "403 Amarrilo PGW" at bounding box center [456, 9] width 232 height 18
click at [418, 6] on input "403 Amarillo PGW" at bounding box center [456, 9] width 232 height 18
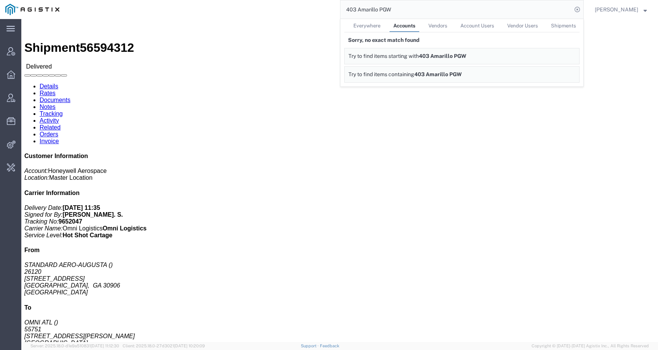
click at [374, 25] on span "Everywhere" at bounding box center [366, 26] width 27 height 6
click at [414, 8] on input "403 Amarillo PGW" at bounding box center [456, 9] width 232 height 18
click at [565, 25] on span "Shipments" at bounding box center [564, 26] width 25 height 6
drag, startPoint x: 379, startPoint y: 10, endPoint x: 285, endPoint y: 10, distance: 93.7
click at [285, 10] on div "403 Amarillo PGW Everywhere Accounts Vendors Account Users Vendor Users Shipmen…" at bounding box center [324, 9] width 519 height 19
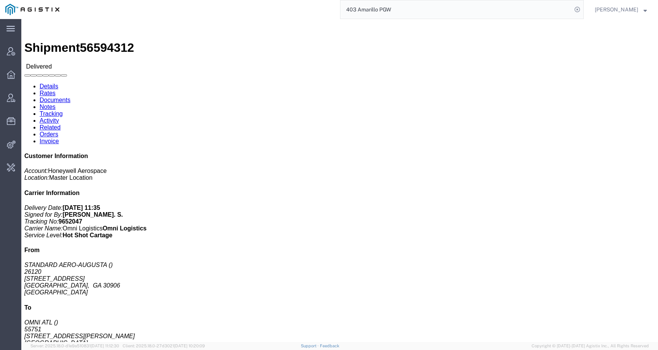
paste input "Homer Sanchez"
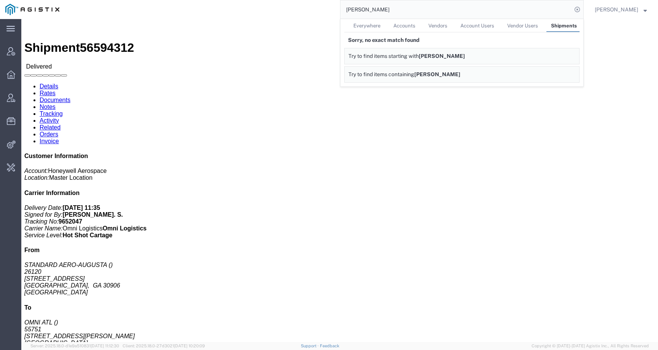
click at [373, 24] on span "Everywhere" at bounding box center [366, 26] width 27 height 6
click at [413, 25] on span "Accounts" at bounding box center [405, 26] width 22 height 6
drag, startPoint x: 402, startPoint y: 10, endPoint x: 288, endPoint y: 10, distance: 114.2
click at [288, 10] on div "Homer Sanchez Everywhere Accounts Vendors Account Users Vendor Users Shipments …" at bounding box center [324, 9] width 519 height 19
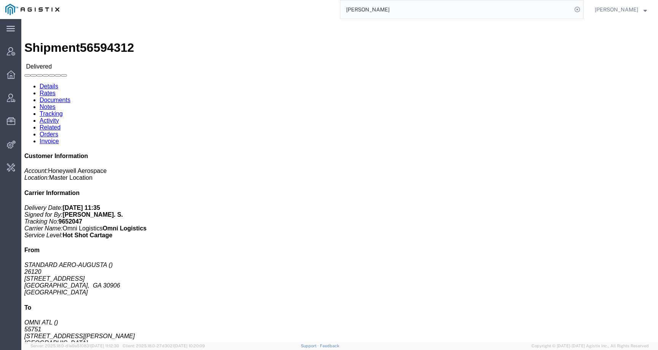
paste input "PGW AUTO GLASS #463"
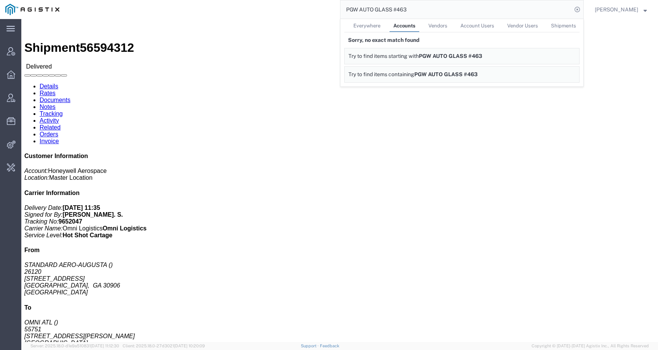
click at [378, 25] on span "Everywhere" at bounding box center [366, 26] width 27 height 6
drag, startPoint x: 419, startPoint y: 10, endPoint x: 283, endPoint y: 10, distance: 136.3
click at [283, 10] on div "PGW AUTO GLASS #463 Everywhere Accounts Vendors Account Users Vendor Users Ship…" at bounding box center [324, 9] width 519 height 19
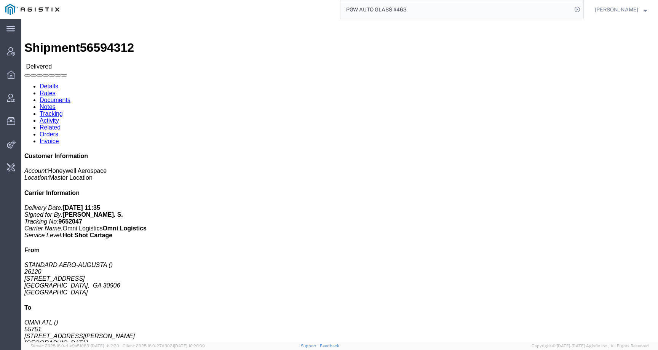
paste input "Homer Sanchez"
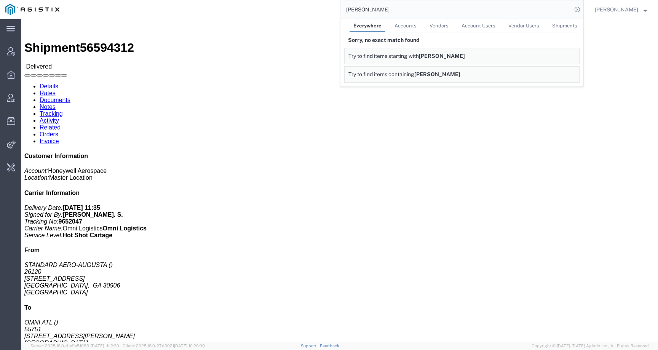
click at [417, 26] on span "Accounts" at bounding box center [405, 26] width 22 height 6
click at [372, 24] on span "Everywhere" at bounding box center [366, 26] width 27 height 6
drag, startPoint x: 407, startPoint y: 10, endPoint x: 305, endPoint y: 10, distance: 102.4
click at [305, 10] on div "Homer Sanchez Everywhere Accounts Vendors Account Users Vendor Users Shipments …" at bounding box center [324, 9] width 519 height 19
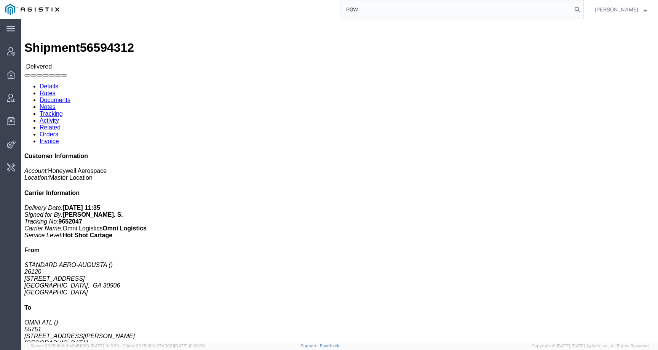
type input "PGW"
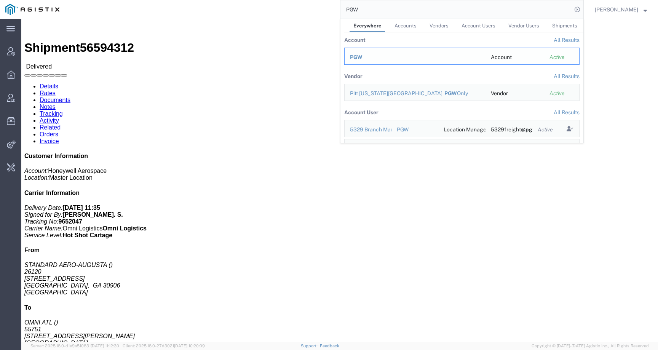
click at [362, 56] on span "PGW" at bounding box center [356, 57] width 13 height 6
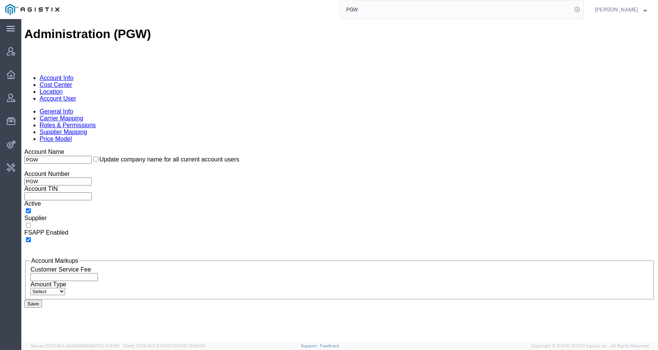
click at [72, 81] on link "Cost Center" at bounding box center [56, 84] width 32 height 6
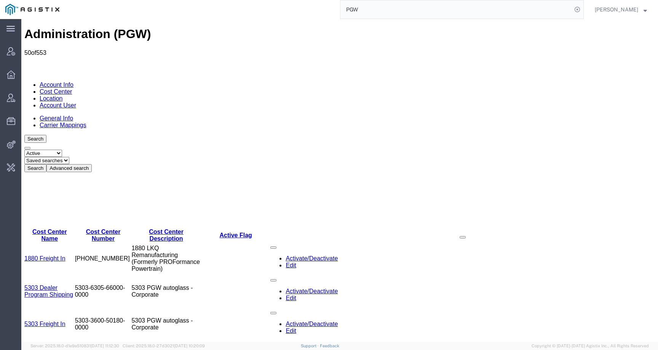
click at [63, 95] on link "Location" at bounding box center [51, 98] width 23 height 6
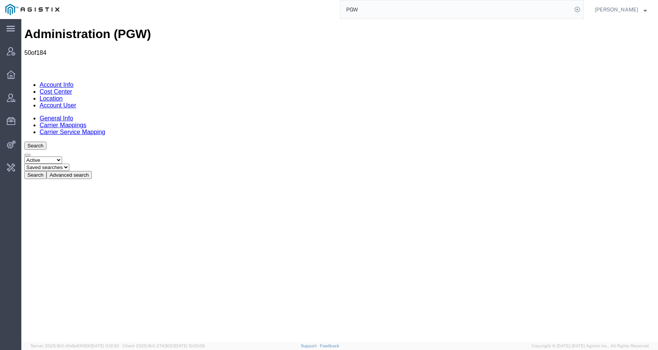
click at [72, 88] on link "Cost Center" at bounding box center [56, 91] width 32 height 6
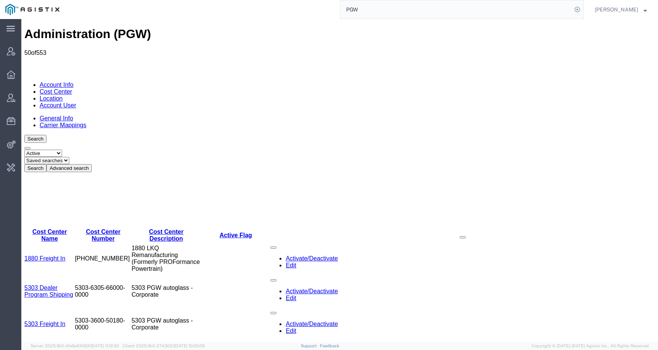
click at [63, 95] on link "Location" at bounding box center [51, 98] width 23 height 6
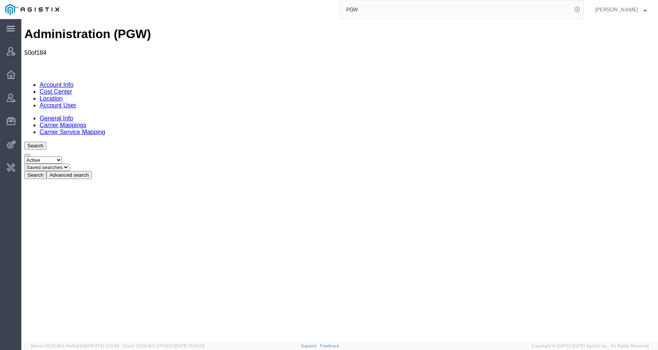
click at [92, 171] on button "Advanced search" at bounding box center [68, 175] width 45 height 8
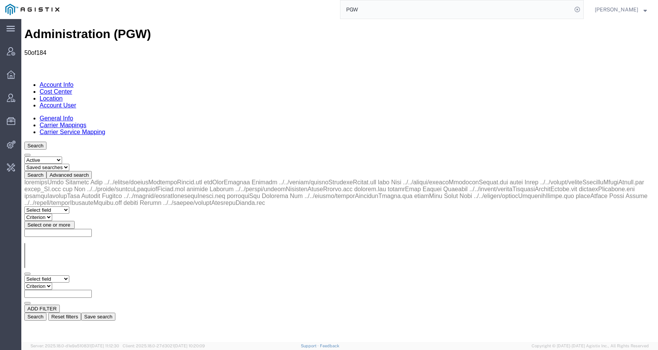
click at [56, 275] on select "Select field Address City Country County Location Name Location Num Master Loca…" at bounding box center [46, 278] width 45 height 7
select select "locationName"
click at [24, 275] on select "Select field Address City Country County Location Name Location Num Master Loca…" at bounding box center [46, 278] width 45 height 7
select select "contains"
click at [70, 283] on select "Criterion contains does not contain is is blank is not blank starts with" at bounding box center [47, 286] width 46 height 7
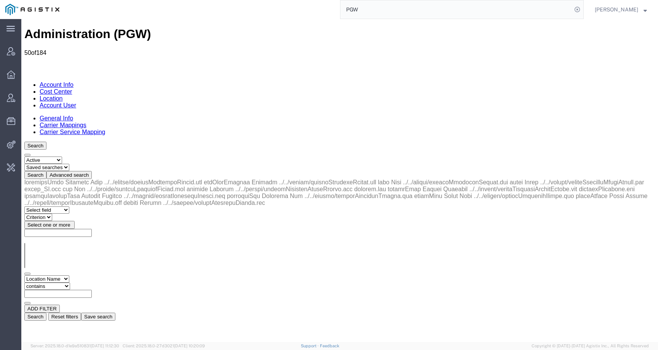
paste input "PGW AUTO GLASS #463"
type input "PGW AUTO GLASS #463"
click at [46, 313] on button "Search" at bounding box center [35, 317] width 22 height 8
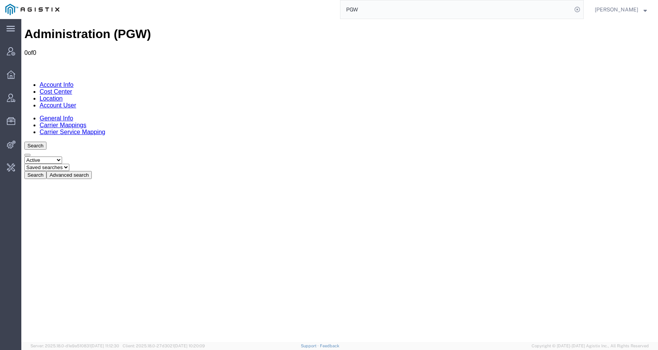
click at [76, 102] on link "Account User" at bounding box center [58, 105] width 37 height 6
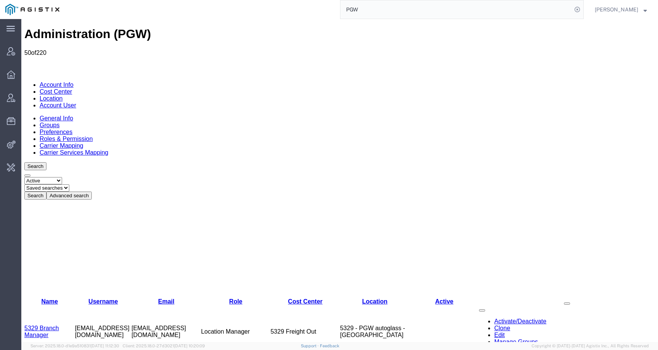
click at [59, 81] on link "Account Info" at bounding box center [57, 84] width 34 height 6
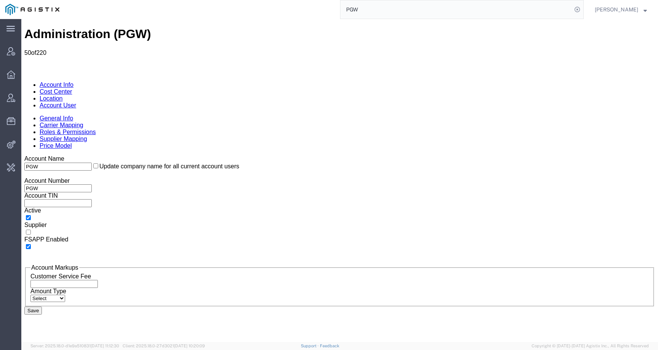
click at [76, 102] on link "Account User" at bounding box center [58, 105] width 37 height 6
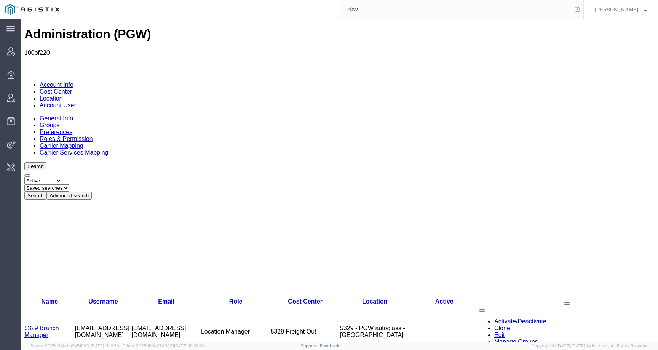
click at [385, 8] on input "PGW" at bounding box center [456, 9] width 232 height 18
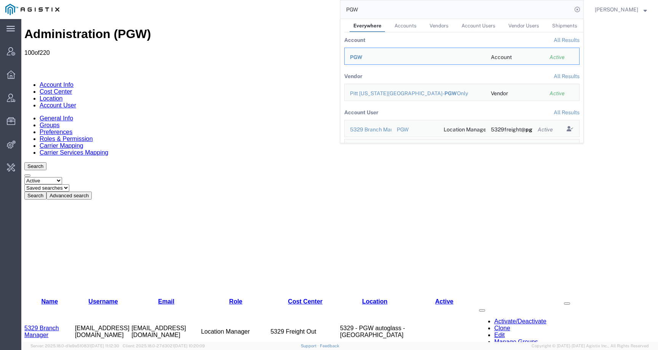
drag, startPoint x: 385, startPoint y: 8, endPoint x: 330, endPoint y: 8, distance: 55.6
click at [330, 8] on div "PGW Everywhere Accounts Vendors Account Users Vendor Users Shipments Account Al…" at bounding box center [324, 9] width 519 height 19
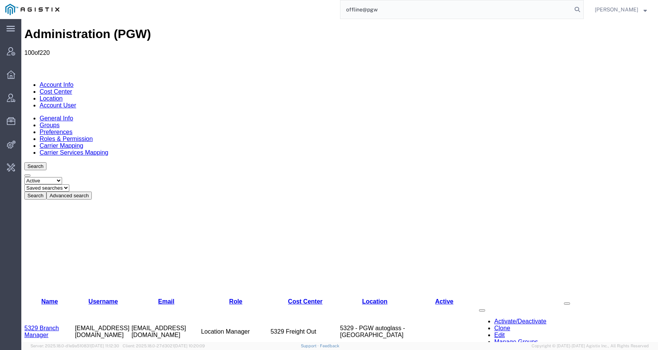
type input "offline@pgw"
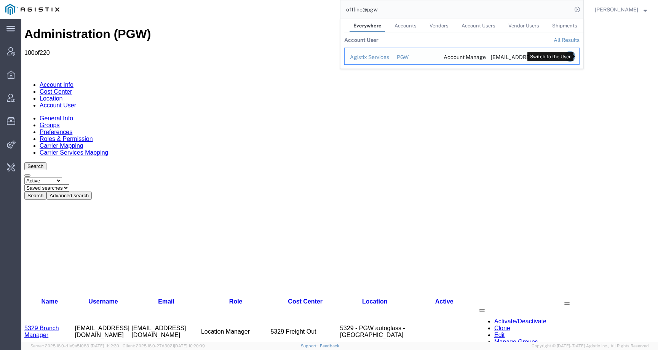
click at [575, 56] on icon "Search Results" at bounding box center [570, 56] width 11 height 11
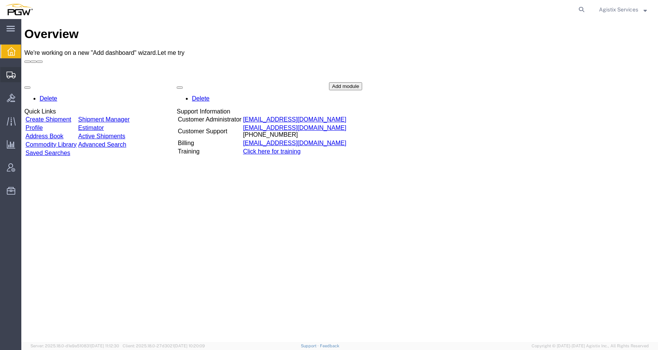
click at [10, 72] on icon at bounding box center [10, 75] width 9 height 7
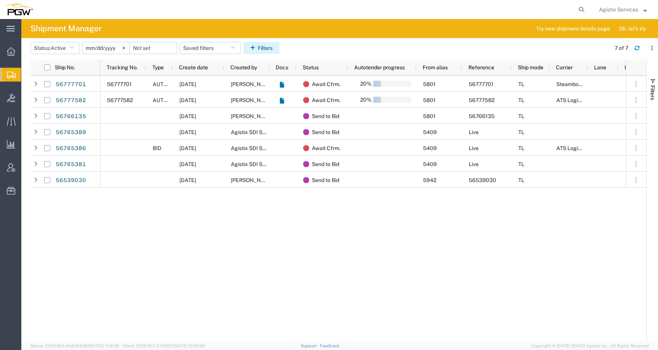
click at [263, 51] on button "Filters" at bounding box center [261, 48] width 36 height 12
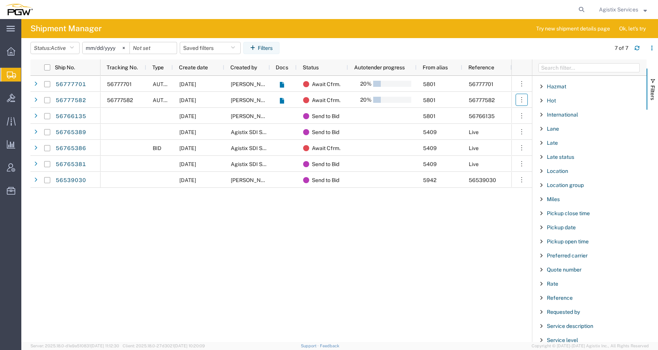
scroll to position [348, 0]
click at [558, 172] on span "Location" at bounding box center [557, 172] width 21 height 6
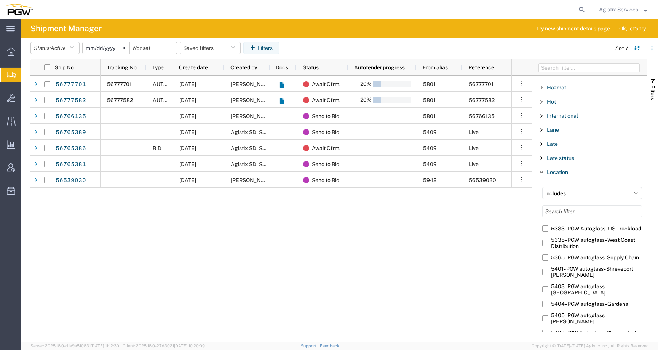
scroll to position [0, 0]
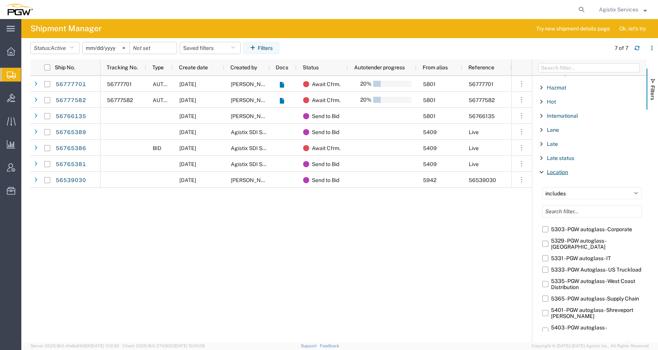
click at [564, 172] on span "Location" at bounding box center [557, 172] width 21 height 6
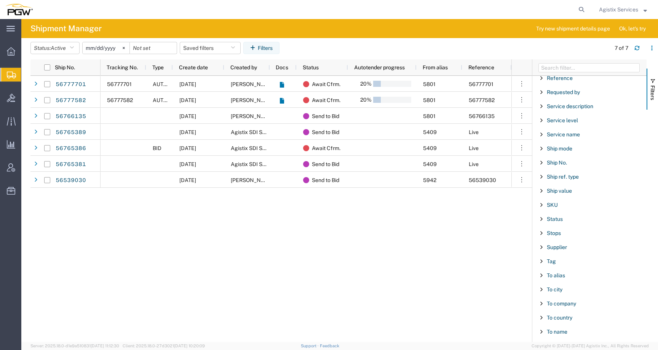
scroll to position [570, 0]
click at [556, 288] on span "To city" at bounding box center [555, 288] width 16 height 6
click at [558, 288] on span "To city" at bounding box center [555, 288] width 16 height 6
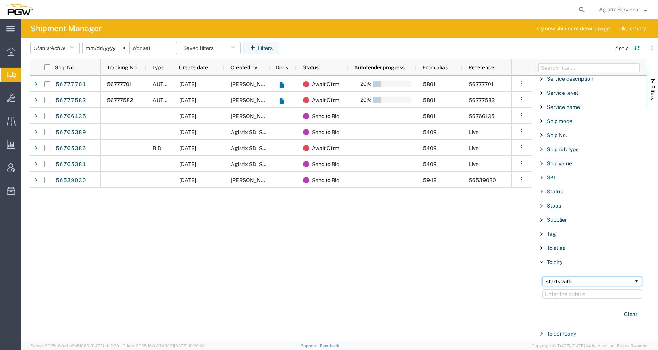
click at [560, 285] on div "starts with" at bounding box center [592, 281] width 100 height 9
click at [569, 293] on input "Filter Value" at bounding box center [592, 293] width 100 height 9
paste input "Amarillo TX"
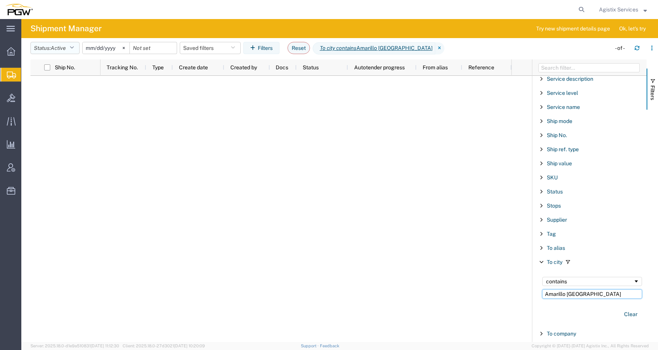
type input "Amarillo TX"
click at [49, 42] on button "Status: Active" at bounding box center [54, 48] width 49 height 12
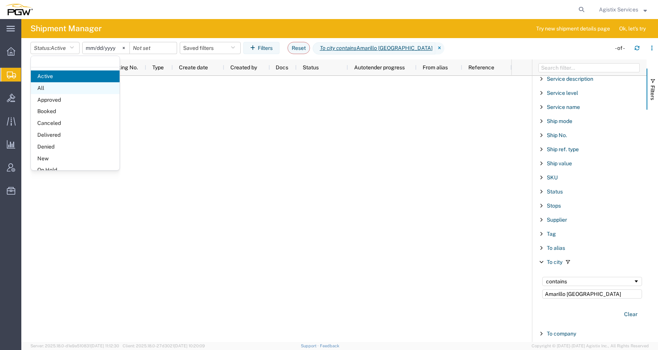
click at [54, 92] on span "All" at bounding box center [75, 88] width 89 height 12
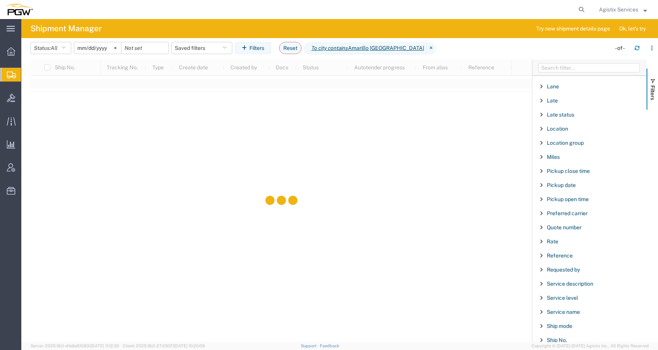
scroll to position [390, 0]
click at [560, 131] on span "Location" at bounding box center [557, 129] width 21 height 6
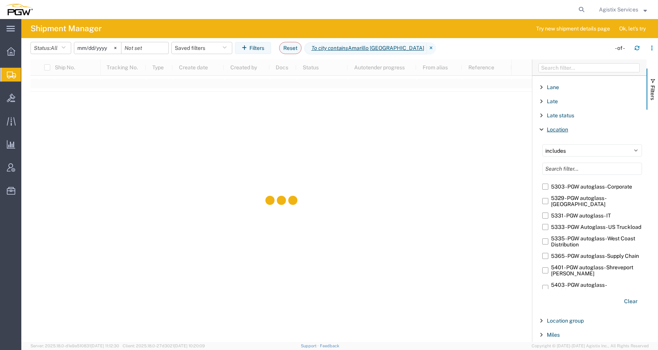
click at [562, 128] on span "Location" at bounding box center [557, 129] width 21 height 6
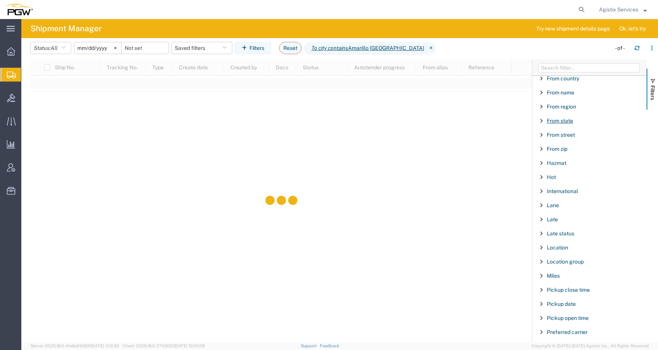
scroll to position [269, 0]
click at [570, 111] on span "From region" at bounding box center [561, 110] width 29 height 6
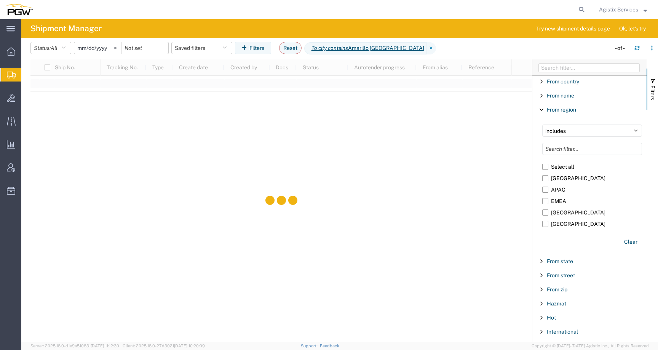
click at [564, 113] on div "From region" at bounding box center [589, 110] width 114 height 14
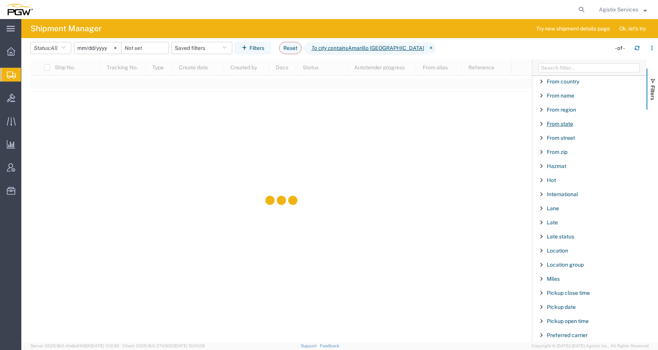
click at [565, 125] on span "From state" at bounding box center [560, 124] width 26 height 6
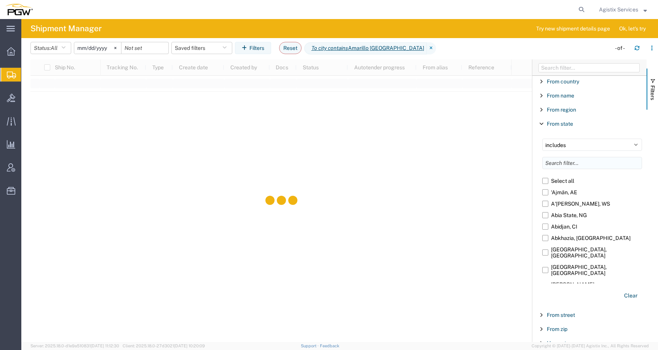
click at [572, 163] on input "Filter List 66 Filters" at bounding box center [592, 163] width 100 height 12
paste input "Laredo"
type input "Laredo"
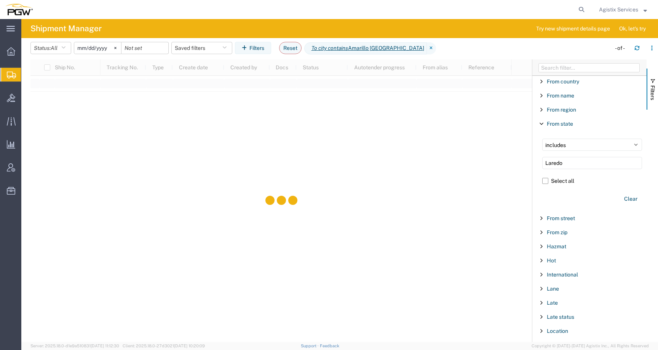
drag, startPoint x: 580, startPoint y: 164, endPoint x: 532, endPoint y: 156, distance: 49.0
click at [532, 156] on div "Ship No. Tracking No. Type Create date Created by Docs Status Autotender progre…" at bounding box center [344, 200] width 628 height 283
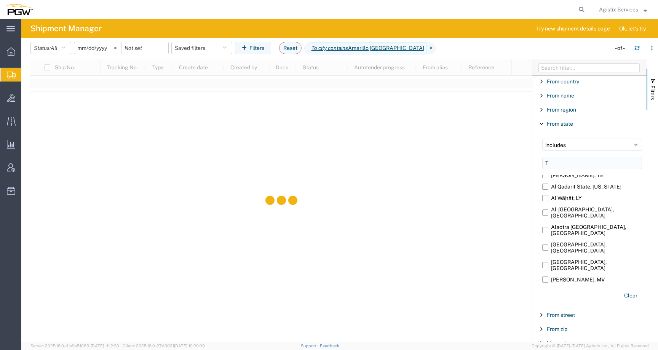
scroll to position [304, 0]
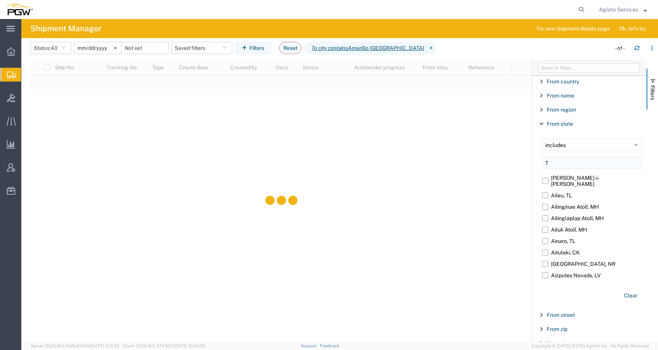
type input "TX"
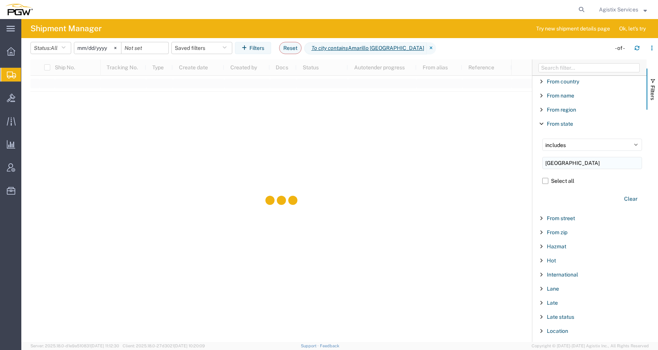
scroll to position [0, 0]
drag, startPoint x: 565, startPoint y: 160, endPoint x: 528, endPoint y: 160, distance: 36.9
click at [528, 160] on div "Ship No. Tracking No. Type Create date Created by Docs Status Autotender progre…" at bounding box center [344, 200] width 628 height 283
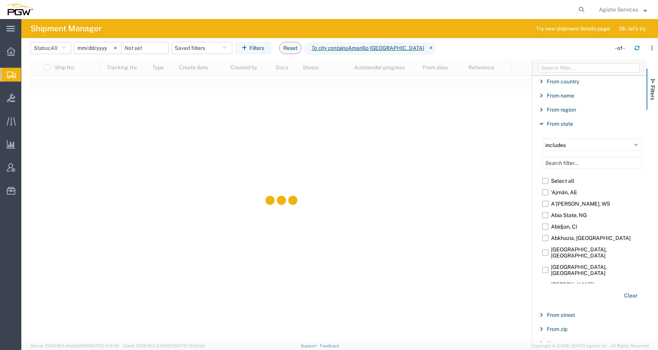
click at [567, 127] on div "From state" at bounding box center [589, 124] width 114 height 14
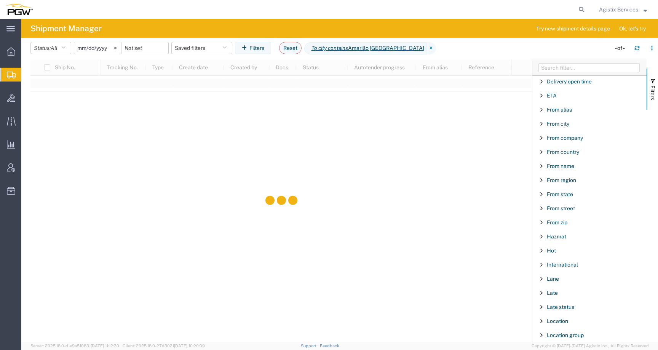
scroll to position [198, 0]
click at [560, 123] on span "From city" at bounding box center [558, 124] width 22 height 6
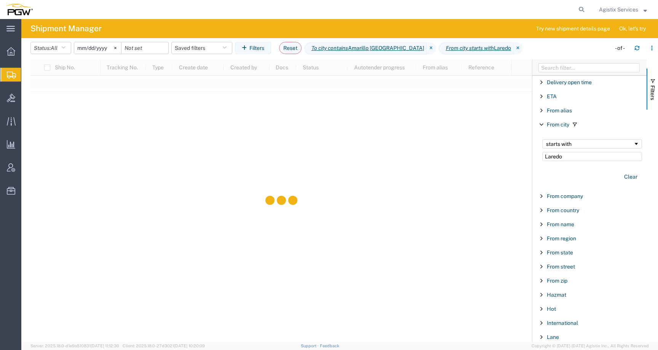
type input "Laredo"
click at [582, 144] on div "starts with" at bounding box center [589, 144] width 87 height 6
click at [572, 122] on div "From city" at bounding box center [589, 125] width 114 height 14
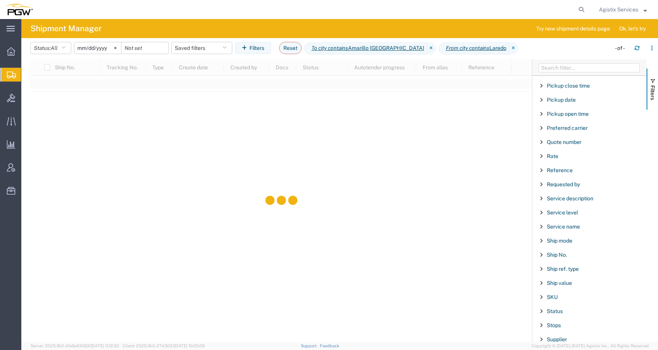
scroll to position [721, 0]
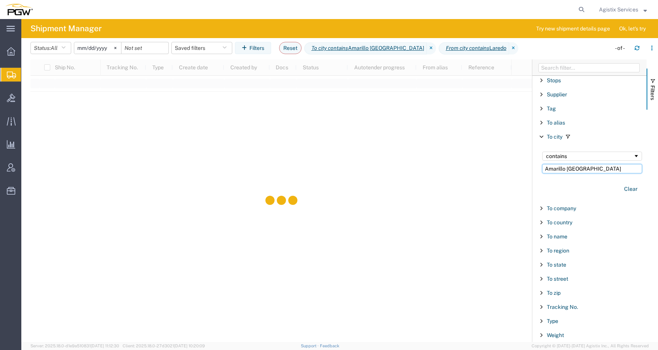
click at [580, 169] on input "Amarillo TX" at bounding box center [592, 168] width 100 height 9
type input "Amarillo"
click at [408, 189] on div at bounding box center [280, 200] width 501 height 283
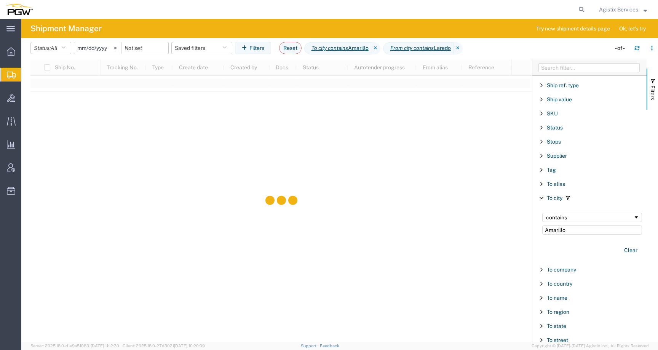
scroll to position [721, 0]
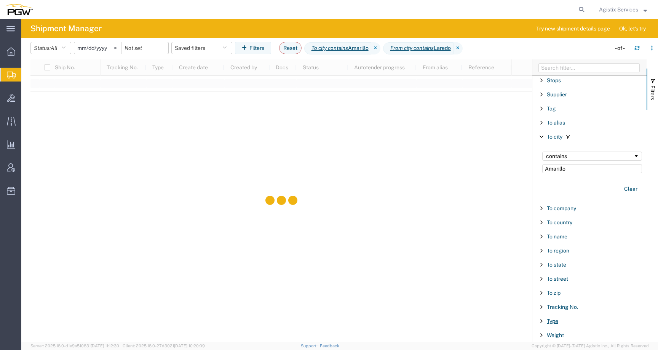
click at [554, 319] on span "Type" at bounding box center [552, 321] width 11 height 6
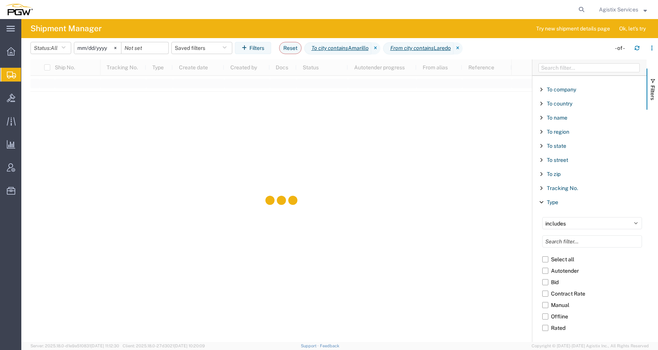
scroll to position [871, 0]
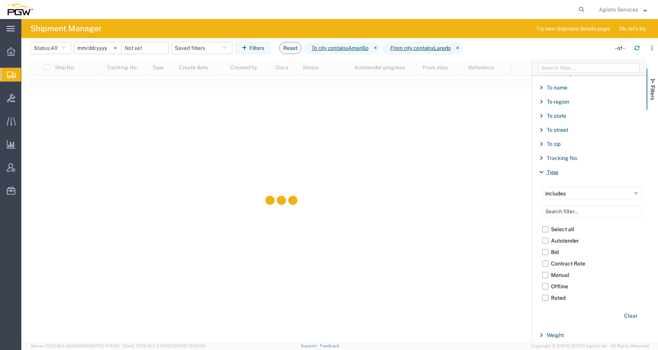
click at [557, 171] on span "Type" at bounding box center [552, 172] width 11 height 6
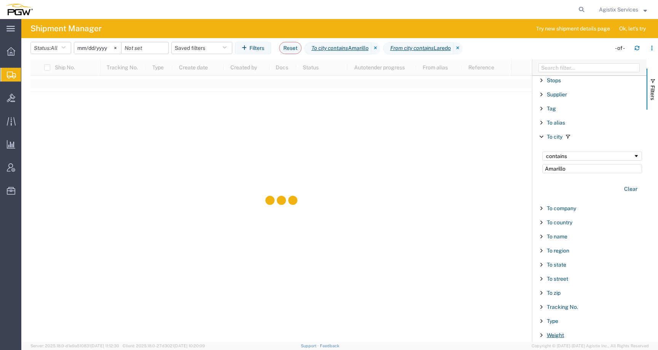
click at [553, 333] on span "Weight" at bounding box center [555, 335] width 17 height 6
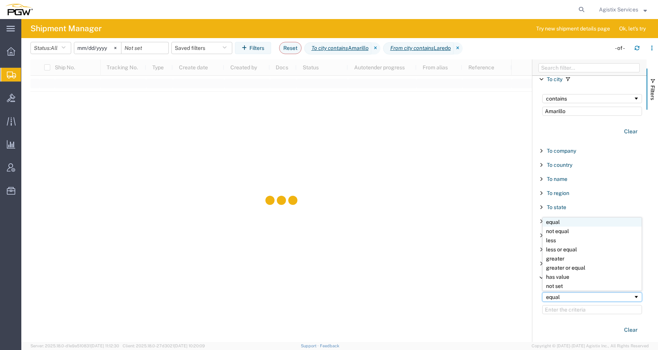
click at [567, 300] on div "equal" at bounding box center [589, 297] width 87 height 6
click at [567, 314] on div "equal" at bounding box center [592, 303] width 109 height 31
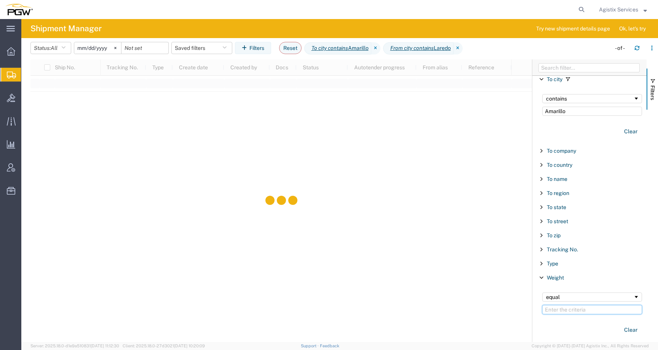
click at [567, 311] on input "Filter Value" at bounding box center [592, 309] width 100 height 9
type input "3"
click at [97, 50] on input "2025-08-10" at bounding box center [97, 47] width 47 height 11
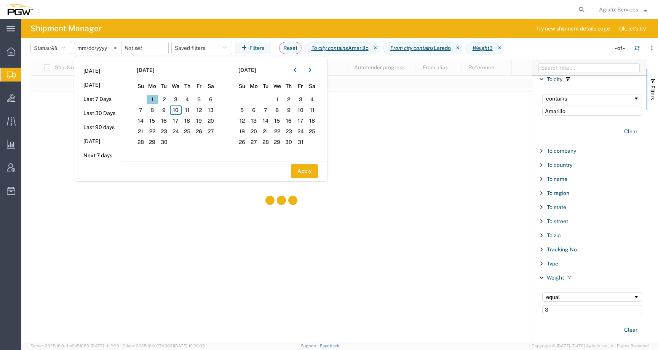
click at [152, 97] on span "1" at bounding box center [153, 99] width 12 height 9
click at [143, 45] on input "date" at bounding box center [144, 47] width 47 height 11
click at [217, 110] on span "13" at bounding box center [211, 109] width 12 height 9
click at [317, 174] on button "Apply" at bounding box center [304, 171] width 27 height 14
type input "2025-09-01"
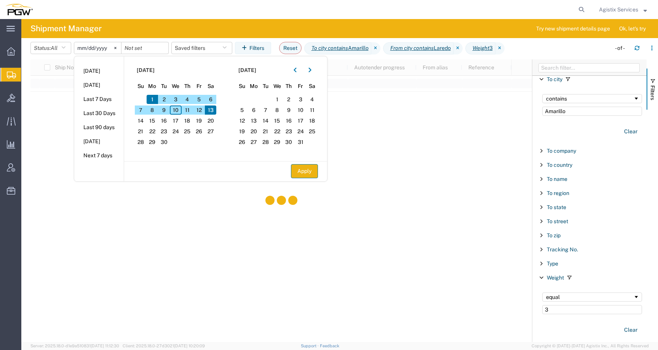
type input "2025-09-13"
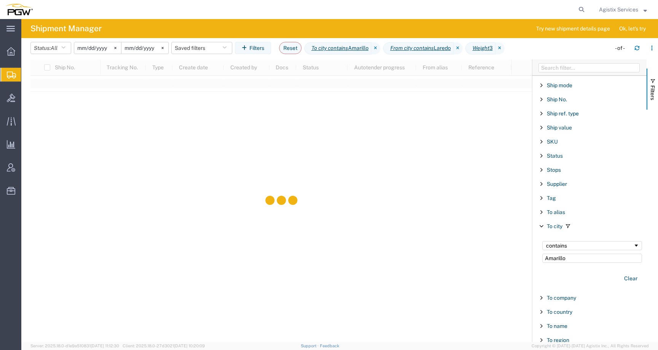
scroll to position [631, 0]
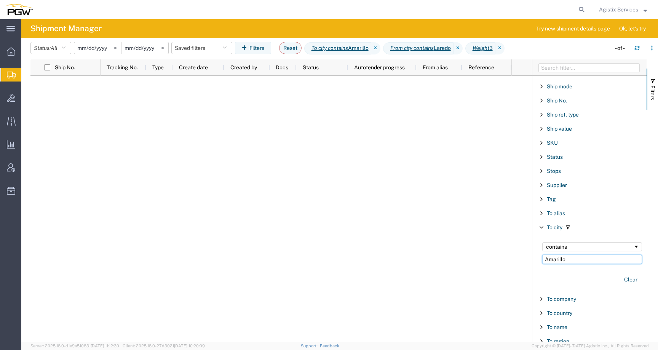
drag, startPoint x: 573, startPoint y: 258, endPoint x: 526, endPoint y: 255, distance: 47.3
click at [526, 255] on div "Ship No. Tracking No. Type Create date Created by Docs Status Autotender progre…" at bounding box center [344, 200] width 628 height 283
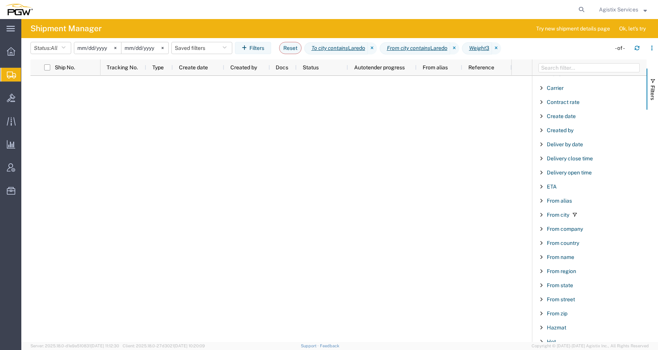
scroll to position [116, 0]
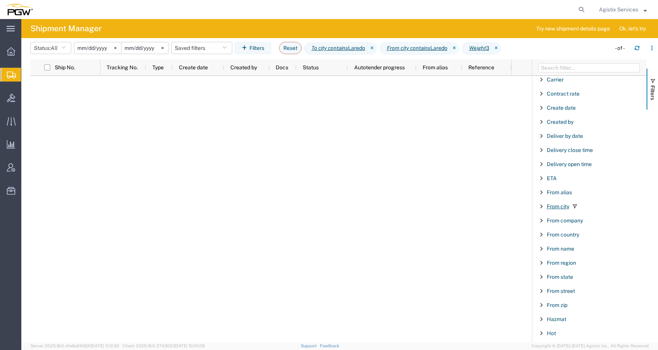
type input "Laredo"
click at [557, 206] on span "From city" at bounding box center [558, 206] width 22 height 6
drag, startPoint x: 569, startPoint y: 237, endPoint x: 501, endPoint y: 237, distance: 67.4
click at [501, 237] on div "Ship No. Tracking No. Type Create date Created by Docs Status Autotender progre…" at bounding box center [344, 200] width 628 height 283
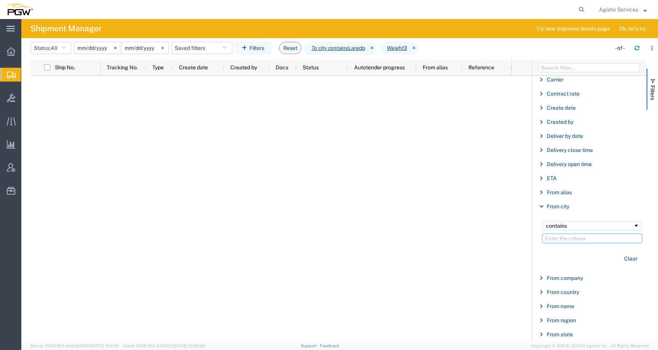
paste input "Amarillo"
type input "Amarillo"
click at [505, 49] on icon at bounding box center [499, 48] width 9 height 12
click at [415, 200] on div at bounding box center [306, 209] width 411 height 266
click at [7, 117] on icon at bounding box center [11, 121] width 9 height 9
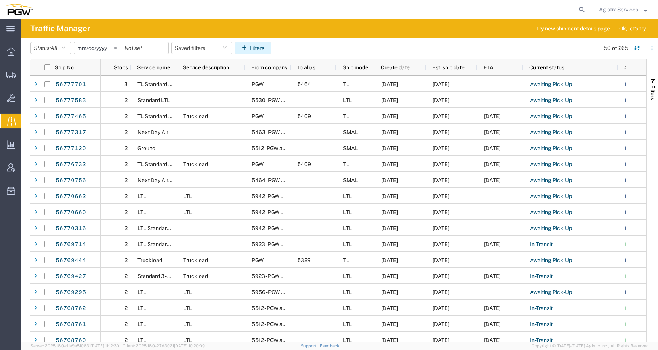
click at [265, 45] on button "Filters" at bounding box center [253, 48] width 36 height 12
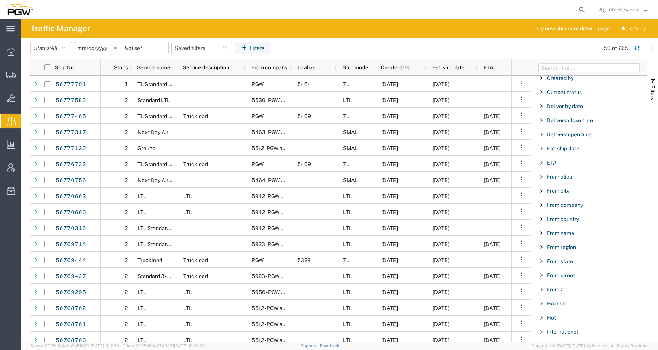
scroll to position [162, 0]
click at [558, 192] on div "From city" at bounding box center [589, 189] width 114 height 14
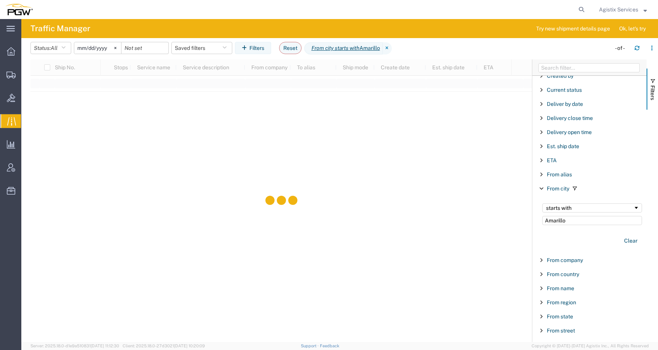
type input "Amarillo"
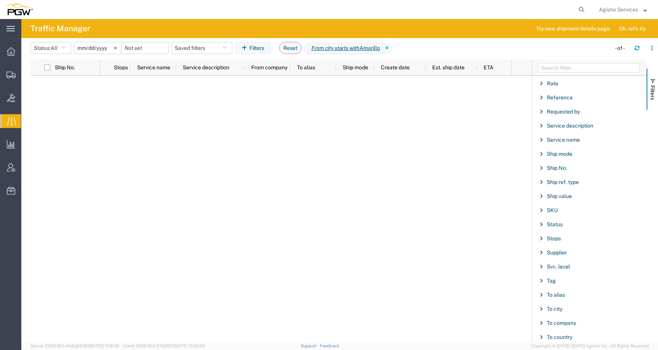
scroll to position [628, 0]
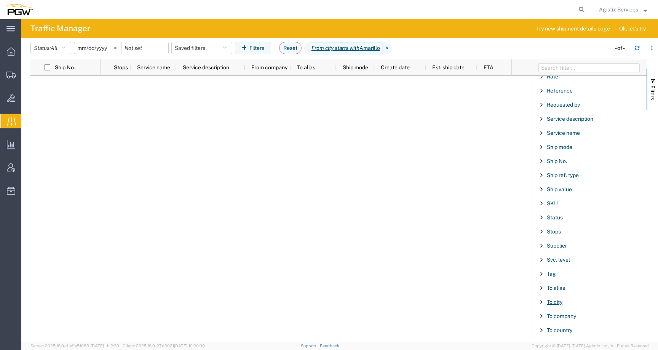
click at [554, 300] on span "To city" at bounding box center [555, 302] width 16 height 6
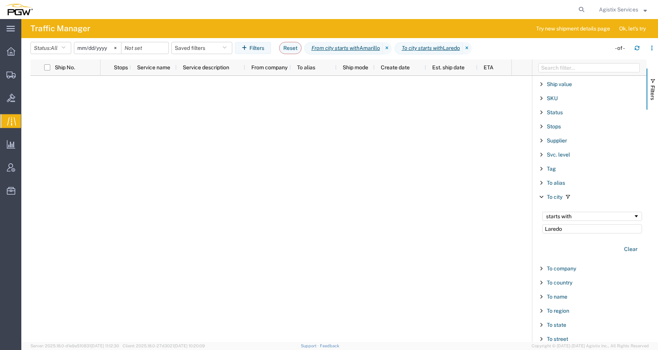
scroll to position [793, 0]
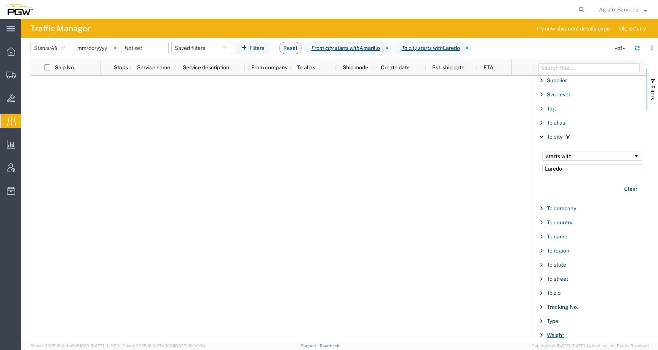
type input "Laredo"
click at [553, 337] on span "Weight" at bounding box center [555, 335] width 17 height 6
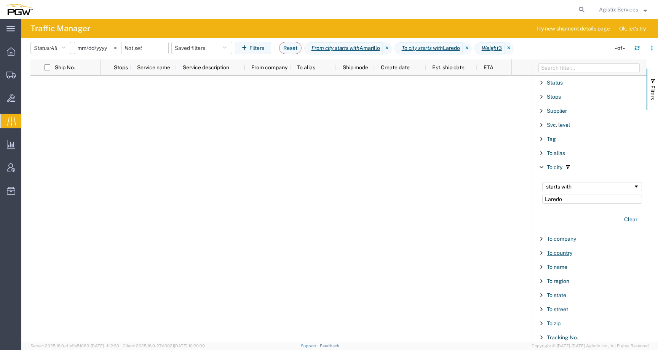
scroll to position [760, 0]
type input "3"
drag, startPoint x: 567, startPoint y: 201, endPoint x: 515, endPoint y: 201, distance: 51.8
click at [515, 201] on div "Ship No. Stops Service name Service description From company To alias Ship mode…" at bounding box center [344, 200] width 628 height 283
click at [583, 193] on div "starts with" at bounding box center [592, 189] width 100 height 9
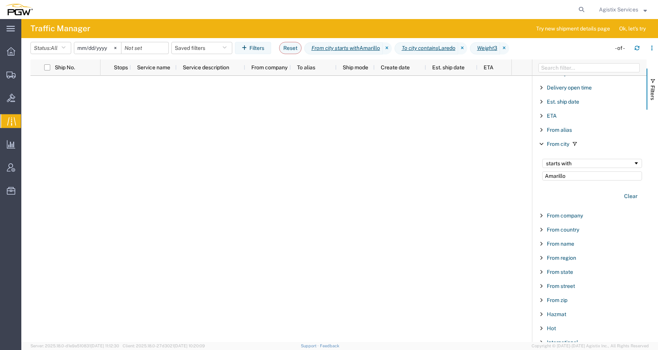
scroll to position [201, 0]
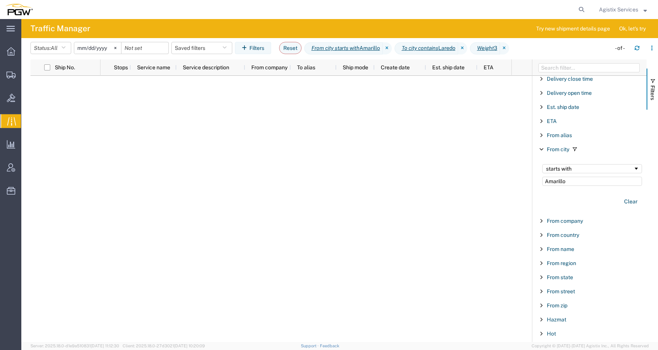
click at [576, 163] on div "starts with Amarillo" at bounding box center [592, 175] width 109 height 31
click at [576, 169] on div "starts with" at bounding box center [589, 169] width 87 height 6
drag, startPoint x: 572, startPoint y: 180, endPoint x: 521, endPoint y: 180, distance: 51.8
click at [521, 180] on div "Ship No. Stops Service name Service description From company To alias Ship mode…" at bounding box center [344, 200] width 628 height 283
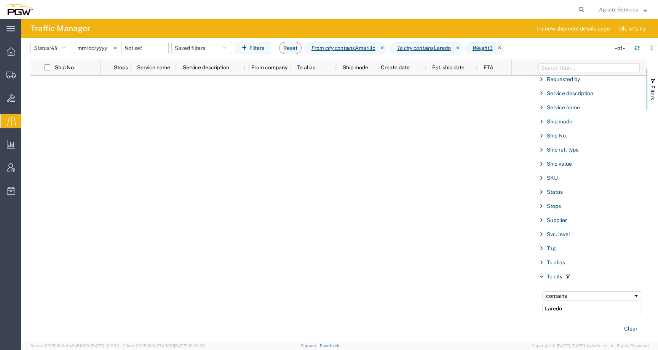
scroll to position [672, 0]
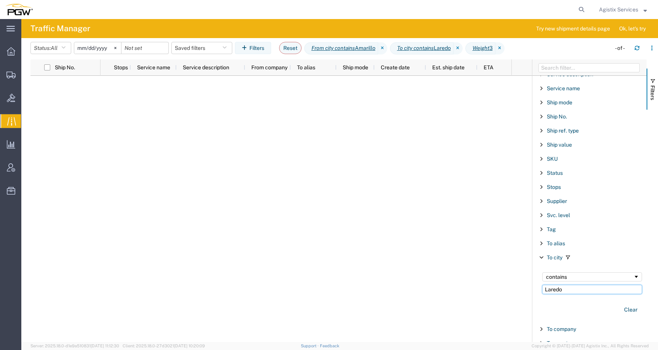
drag, startPoint x: 568, startPoint y: 290, endPoint x: 511, endPoint y: 289, distance: 57.5
click at [511, 289] on div "Ship No. Stops Service name Service description From company To alias Ship mode…" at bounding box center [344, 200] width 628 height 283
paste input "Amarill"
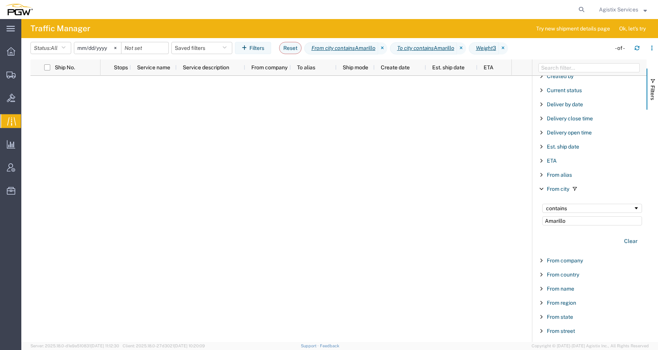
scroll to position [173, 0]
type input "Amarillo"
drag, startPoint x: 572, startPoint y: 211, endPoint x: 476, endPoint y: 208, distance: 96.4
click at [476, 208] on div "Ship No. Stops Service name Service description From company To alias Ship mode…" at bounding box center [344, 200] width 628 height 283
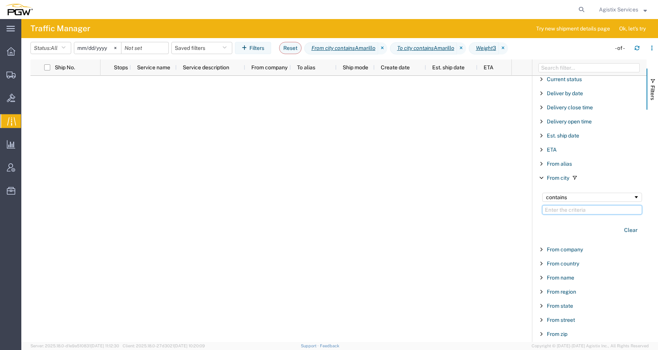
type input "Amarillo"
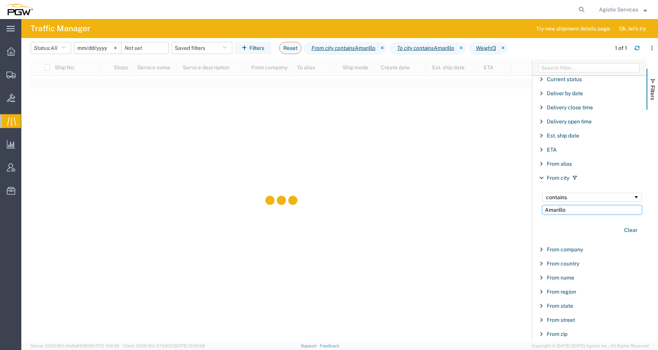
drag, startPoint x: 496, startPoint y: 210, endPoint x: 460, endPoint y: 210, distance: 35.8
click at [460, 210] on div "Ship No. Stops Service name Service description From company To alias Ship mode…" at bounding box center [344, 200] width 628 height 283
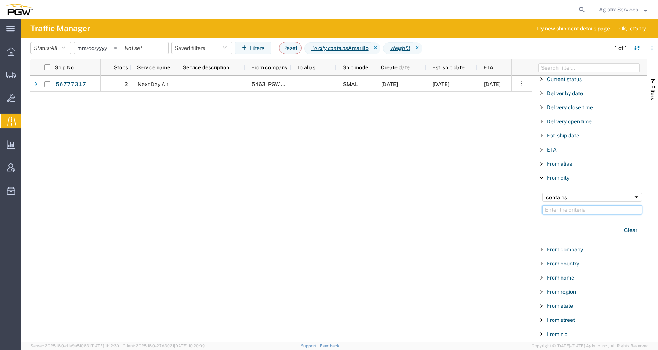
paste input "Amarillo"
type input "Amarillo"
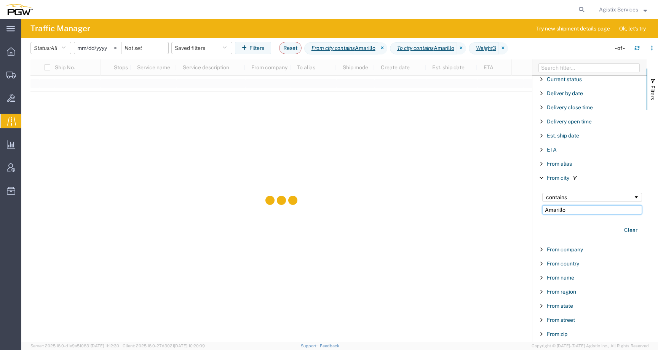
drag, startPoint x: 567, startPoint y: 208, endPoint x: 505, endPoint y: 208, distance: 61.7
click at [505, 208] on div "Ship No. Stops Service name Service description From company To alias Ship mode…" at bounding box center [344, 200] width 628 height 283
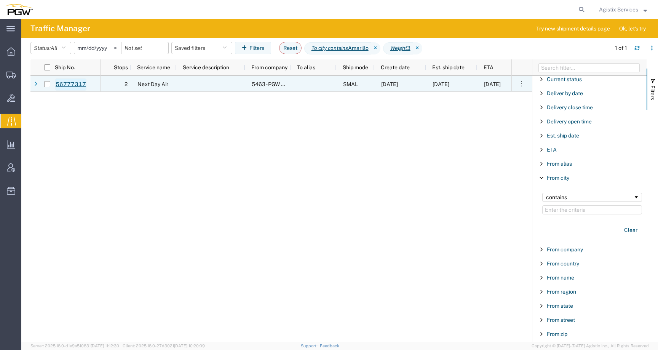
click at [63, 85] on link "56777317" at bounding box center [70, 84] width 31 height 12
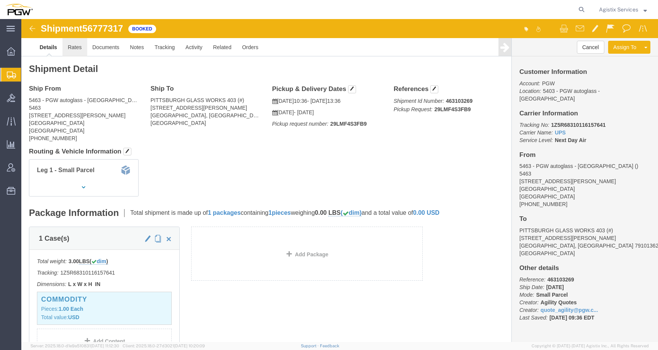
click link "Rates"
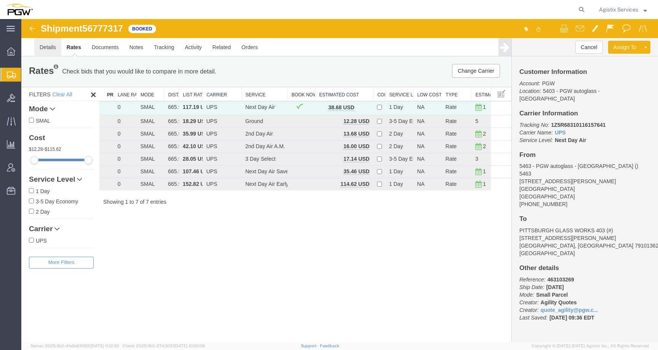
click at [53, 44] on link "Details" at bounding box center [47, 47] width 27 height 18
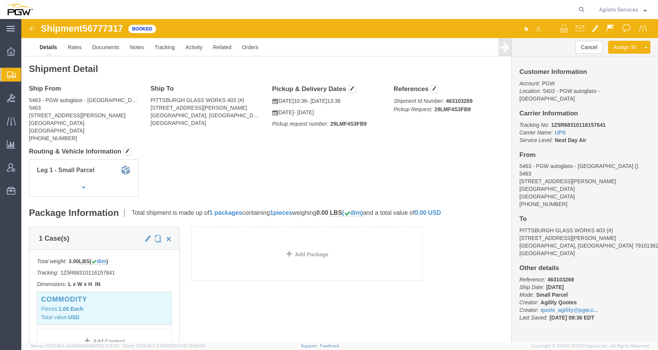
click span "56777317"
copy span "56777317"
click link "Documents"
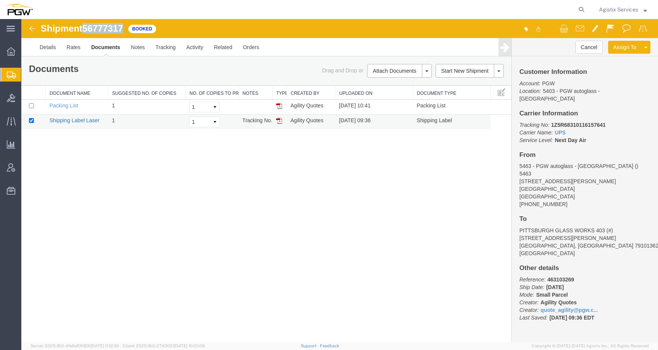
click at [73, 123] on link "Shipping Label Laser" at bounding box center [74, 120] width 50 height 6
click at [55, 46] on link "Details" at bounding box center [47, 47] width 27 height 18
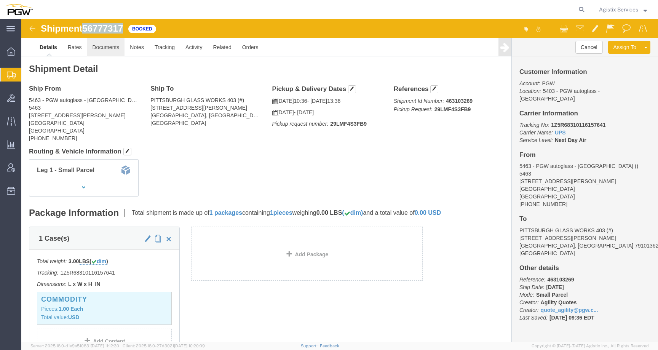
click link "Documents"
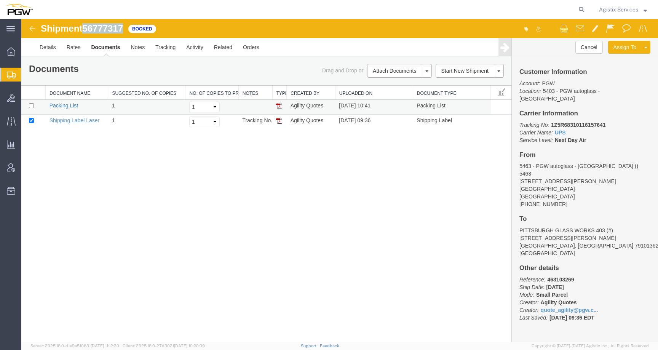
click at [62, 106] on link "Packing List" at bounding box center [63, 105] width 29 height 6
click at [634, 8] on span "Agistix Services" at bounding box center [618, 9] width 39 height 8
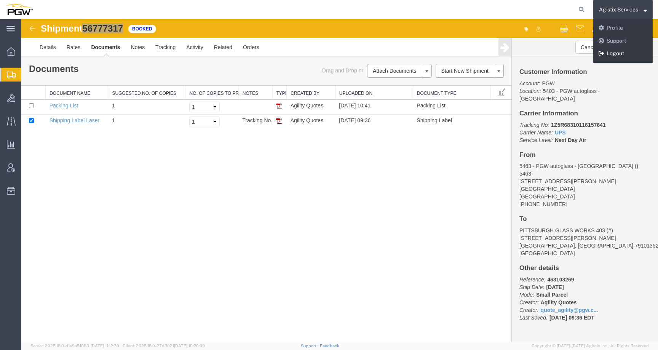
click at [616, 56] on link "Logout" at bounding box center [622, 53] width 59 height 13
